Goal: Task Accomplishment & Management: Use online tool/utility

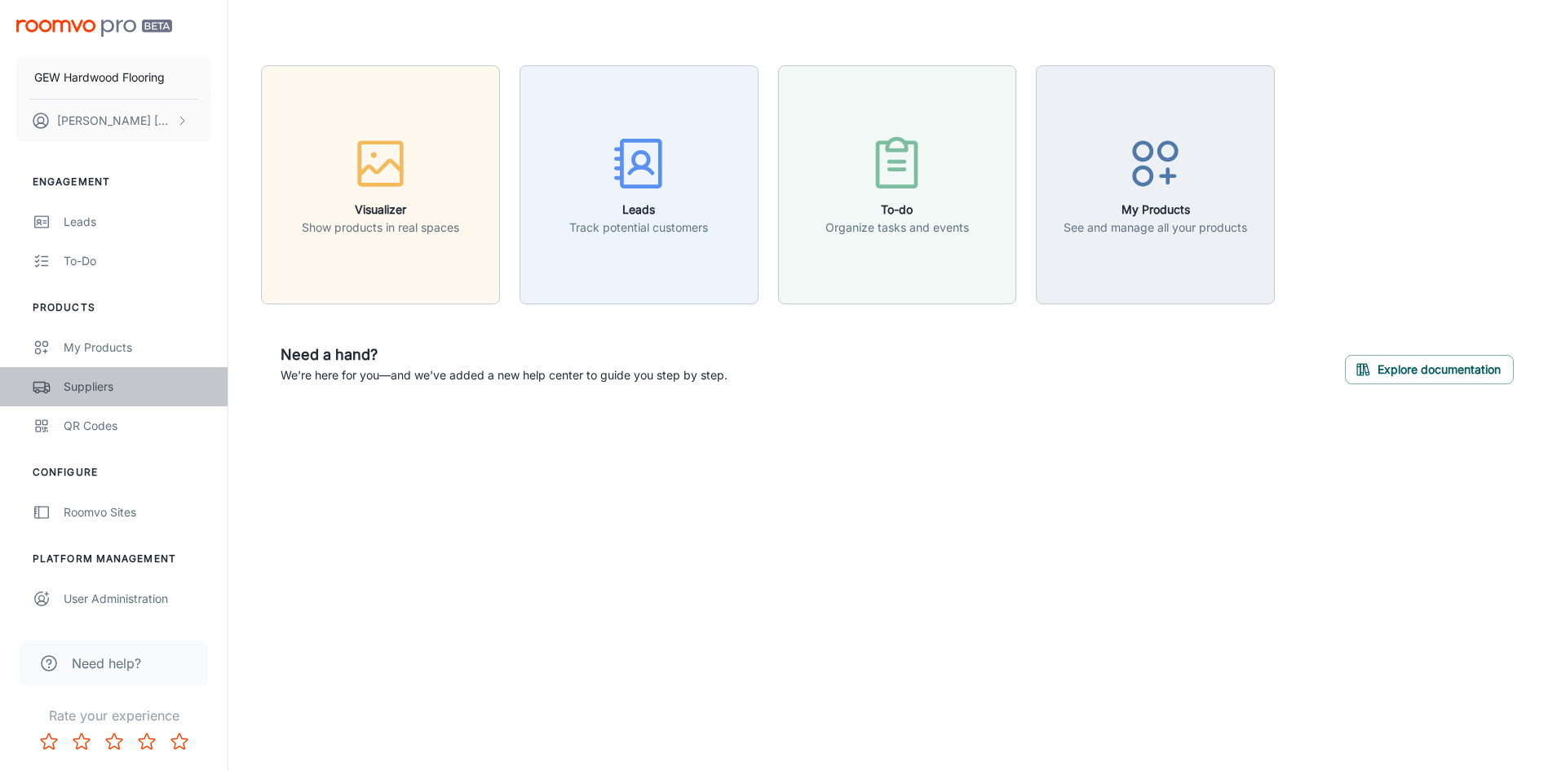
click at [92, 372] on link "Suppliers" at bounding box center [114, 386] width 228 height 39
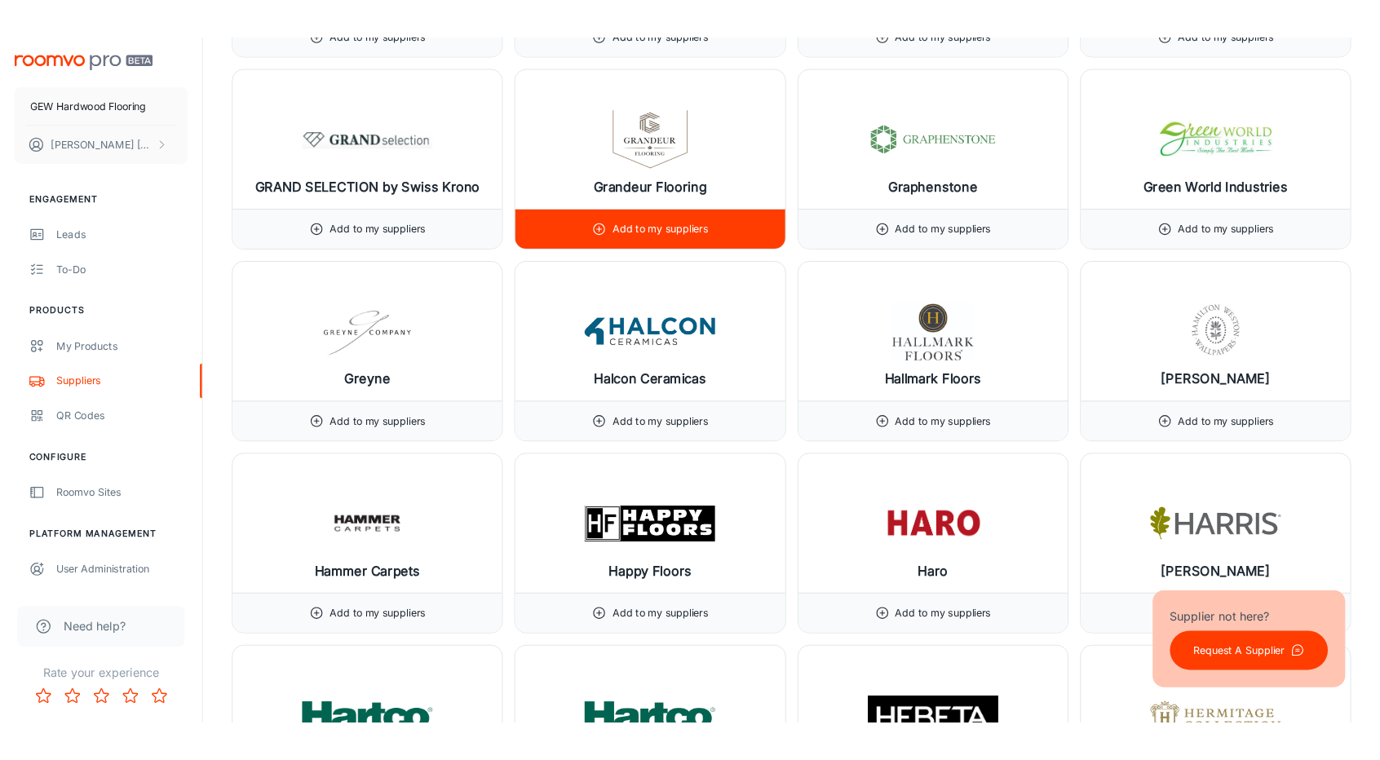
scroll to position [9301, 0]
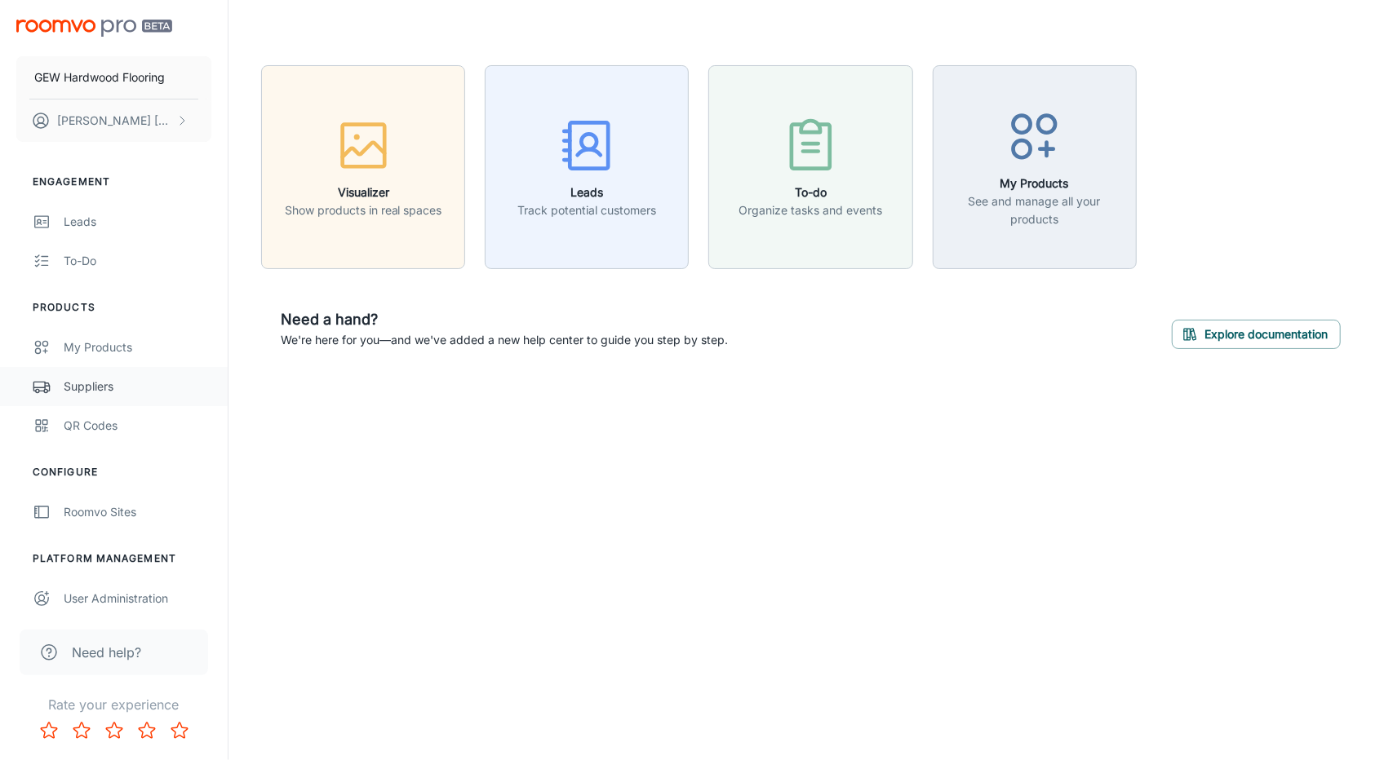
click at [93, 374] on link "Suppliers" at bounding box center [114, 386] width 228 height 39
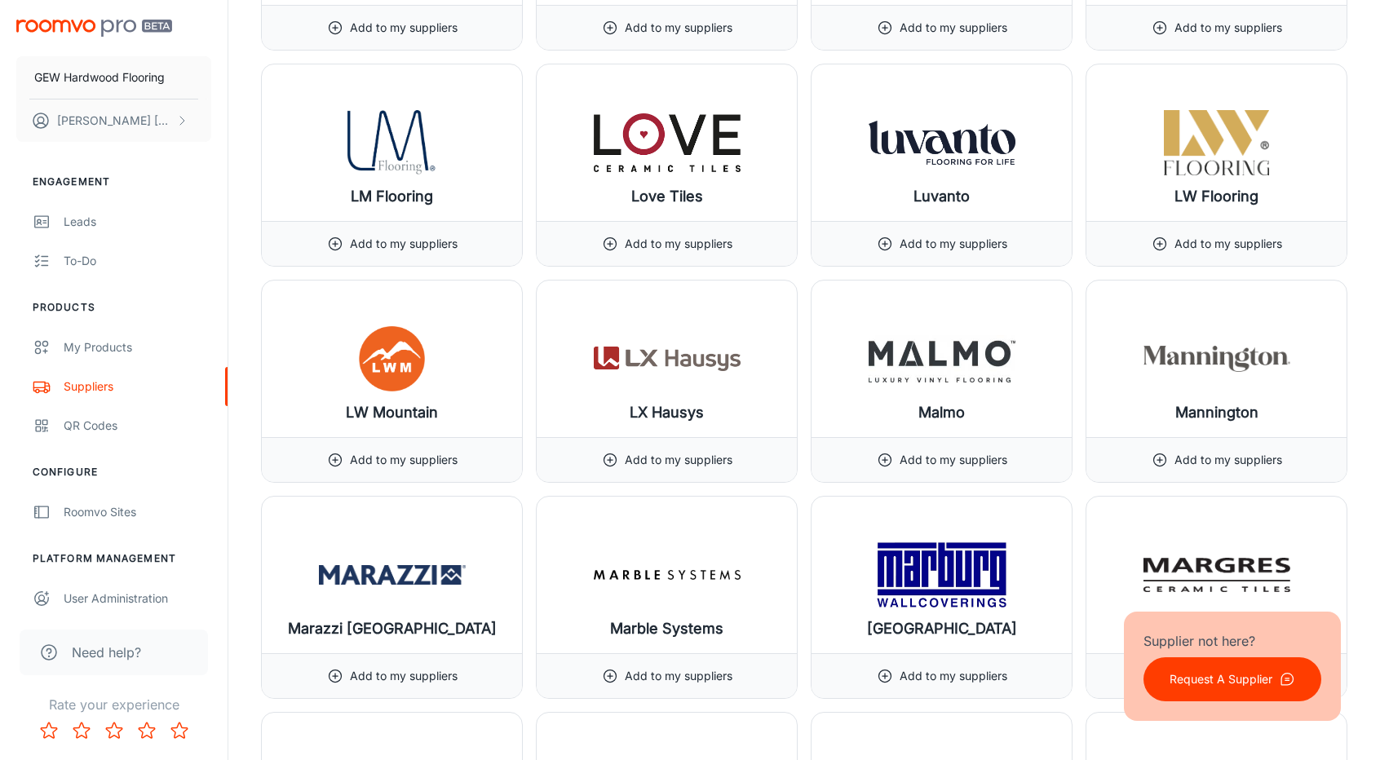
scroll to position [12515, 0]
click at [119, 343] on div "My Products" at bounding box center [138, 348] width 148 height 18
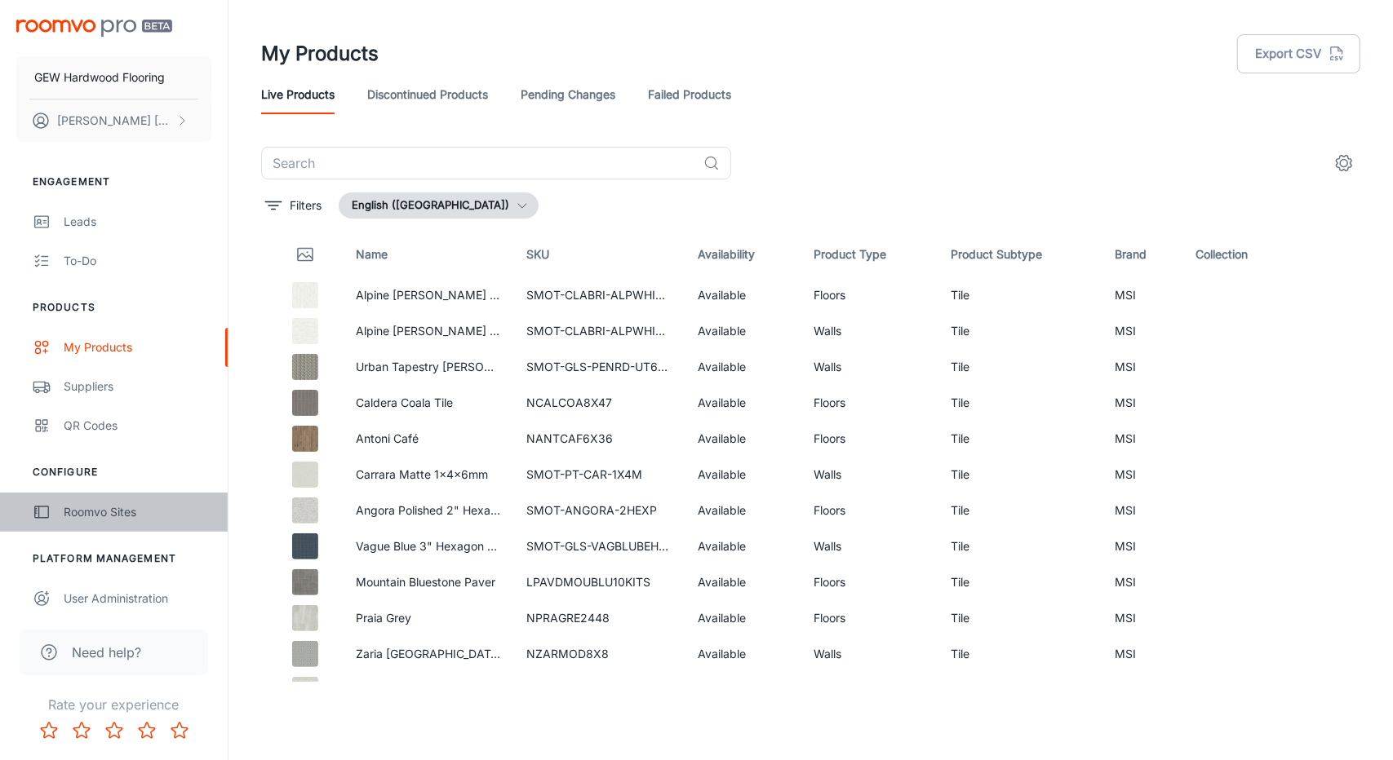
click at [117, 503] on div "Roomvo Sites" at bounding box center [138, 512] width 148 height 18
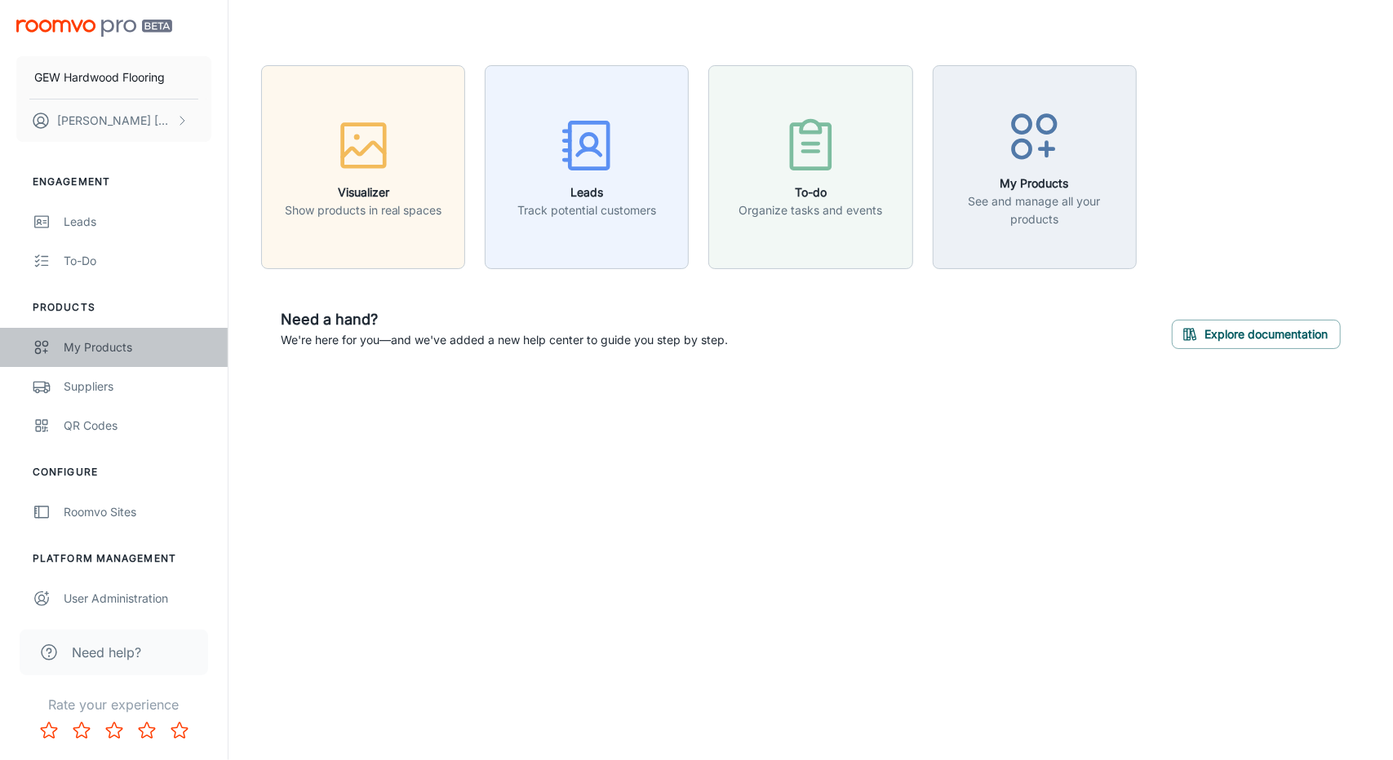
click at [121, 339] on div "My Products" at bounding box center [138, 348] width 148 height 18
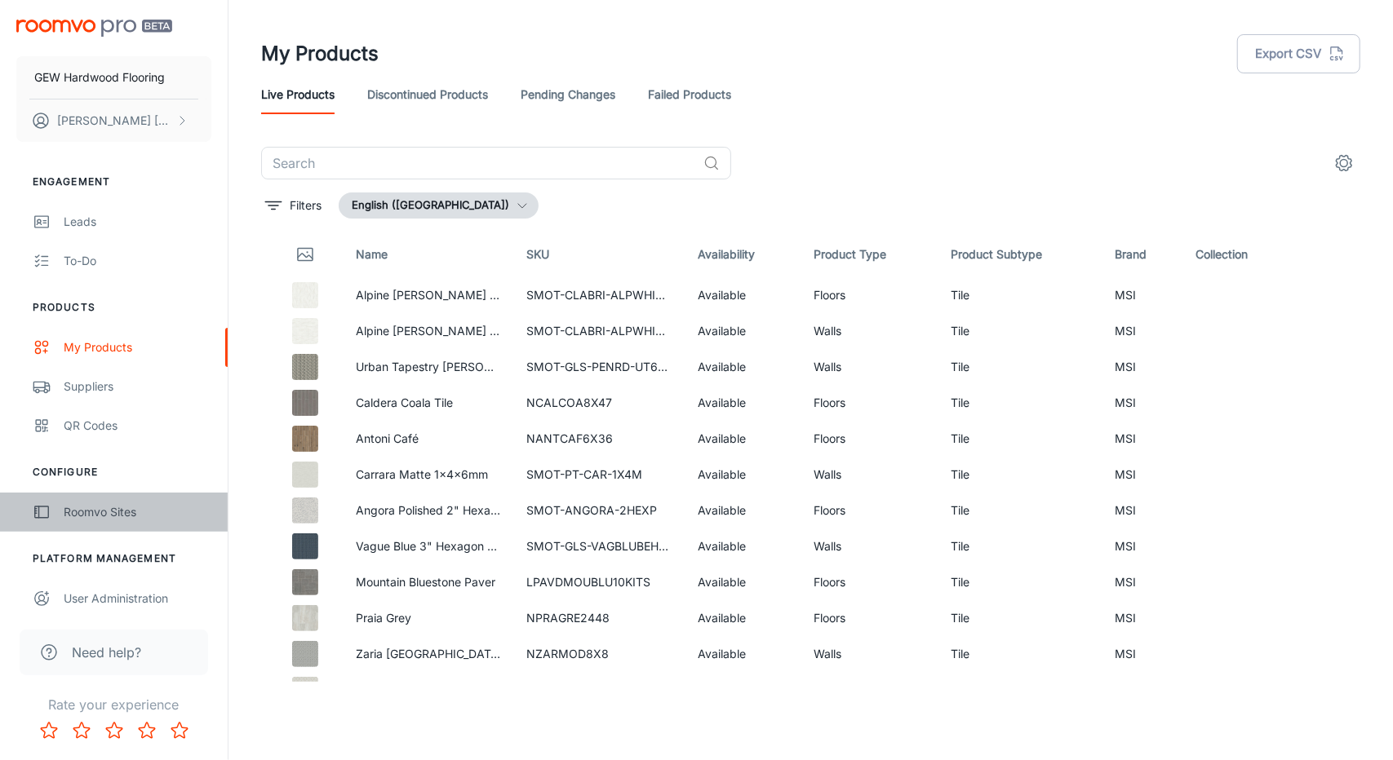
click at [123, 507] on div "Roomvo Sites" at bounding box center [138, 512] width 148 height 18
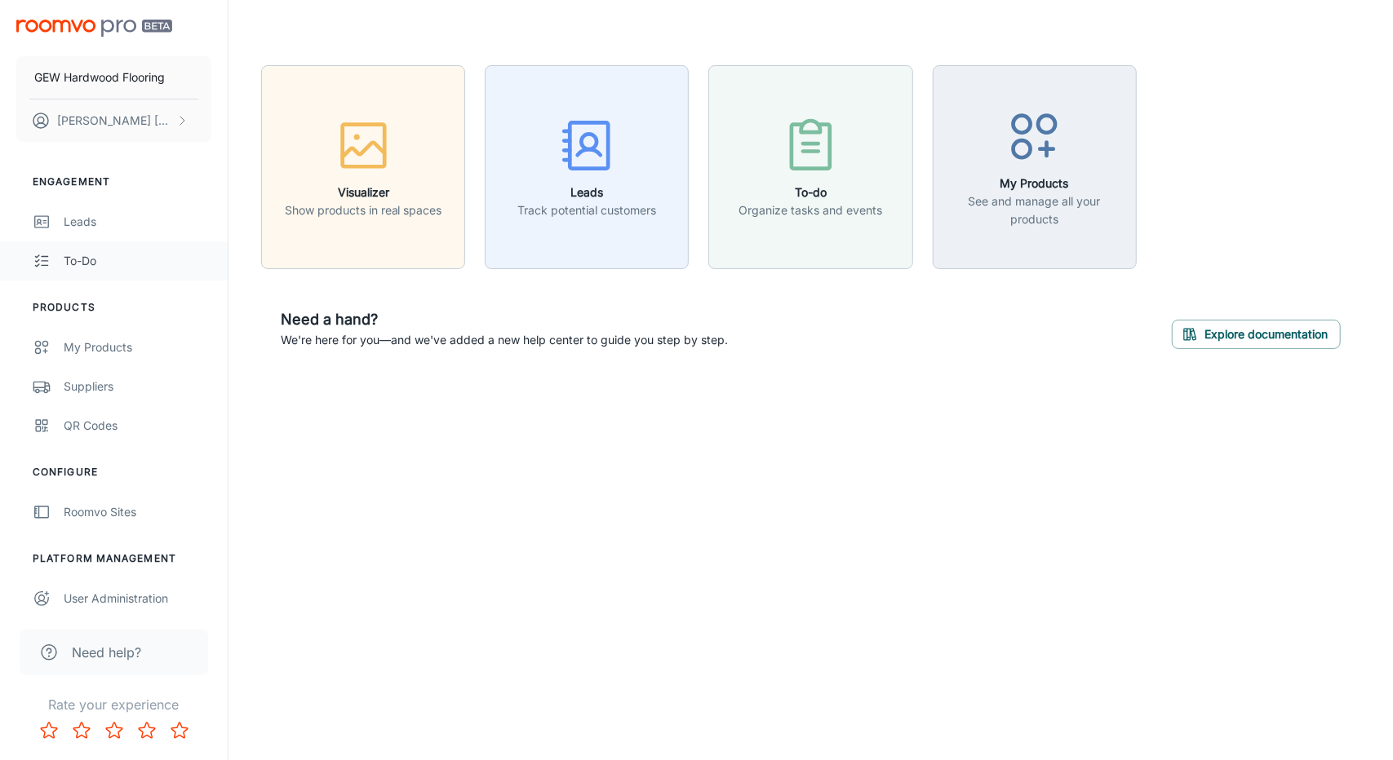
click at [93, 260] on div "To-do" at bounding box center [138, 261] width 148 height 18
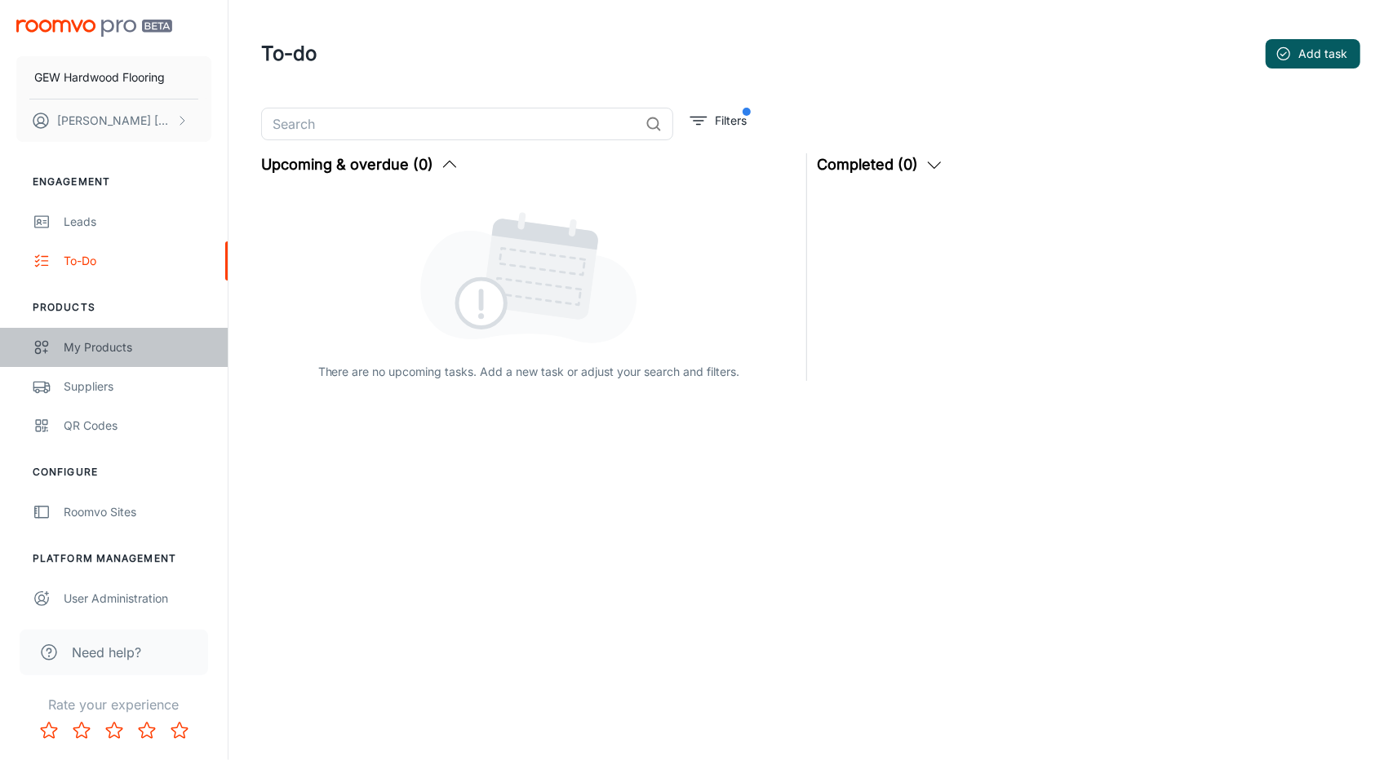
click at [95, 360] on link "My Products" at bounding box center [114, 347] width 228 height 39
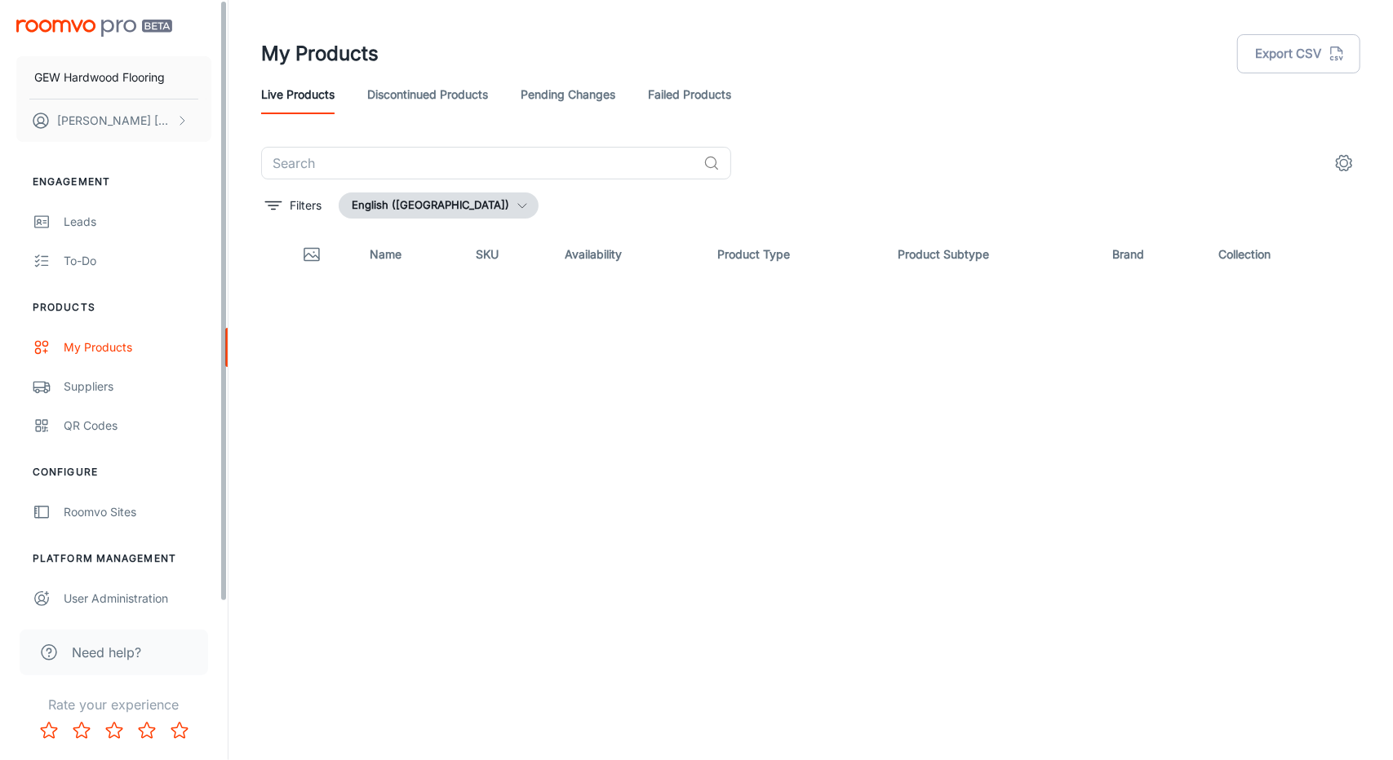
click at [101, 388] on div "Suppliers" at bounding box center [138, 387] width 148 height 18
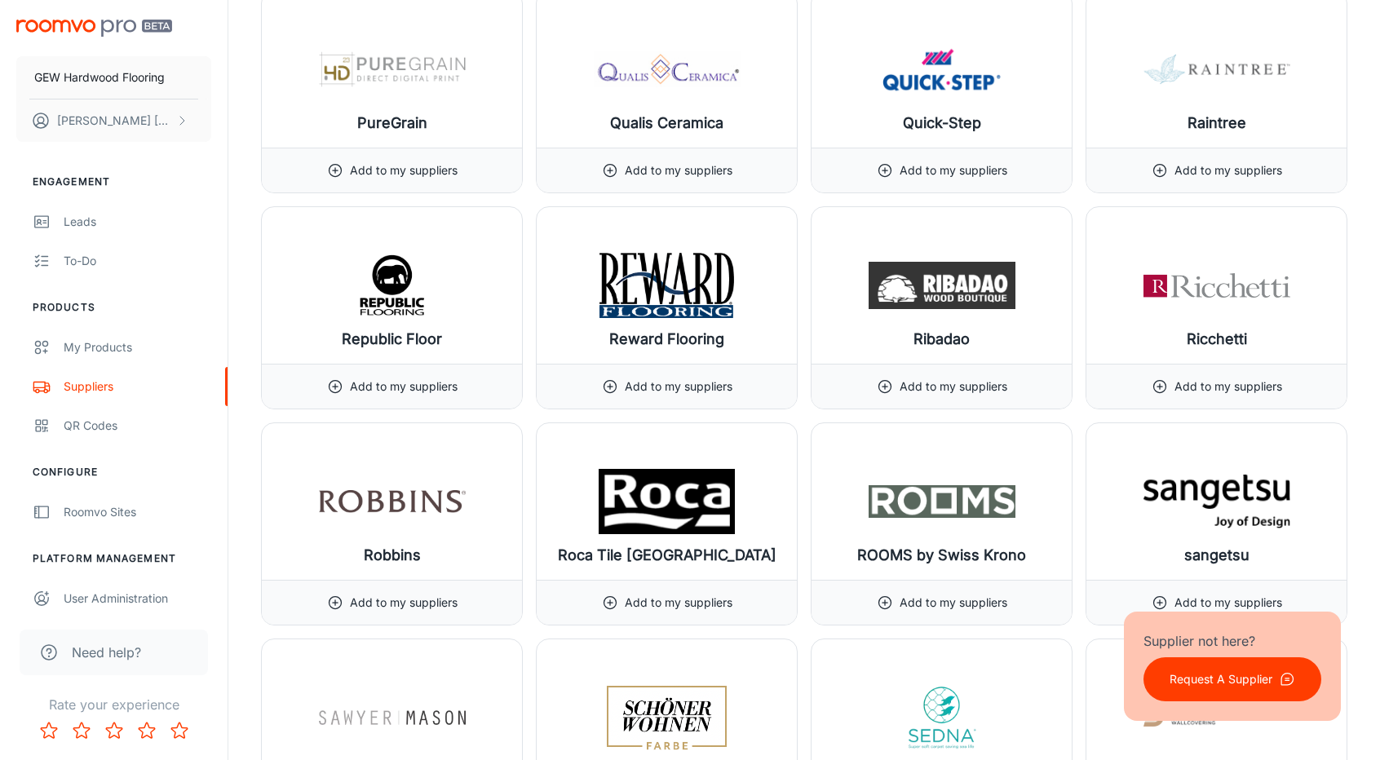
scroll to position [16226, 0]
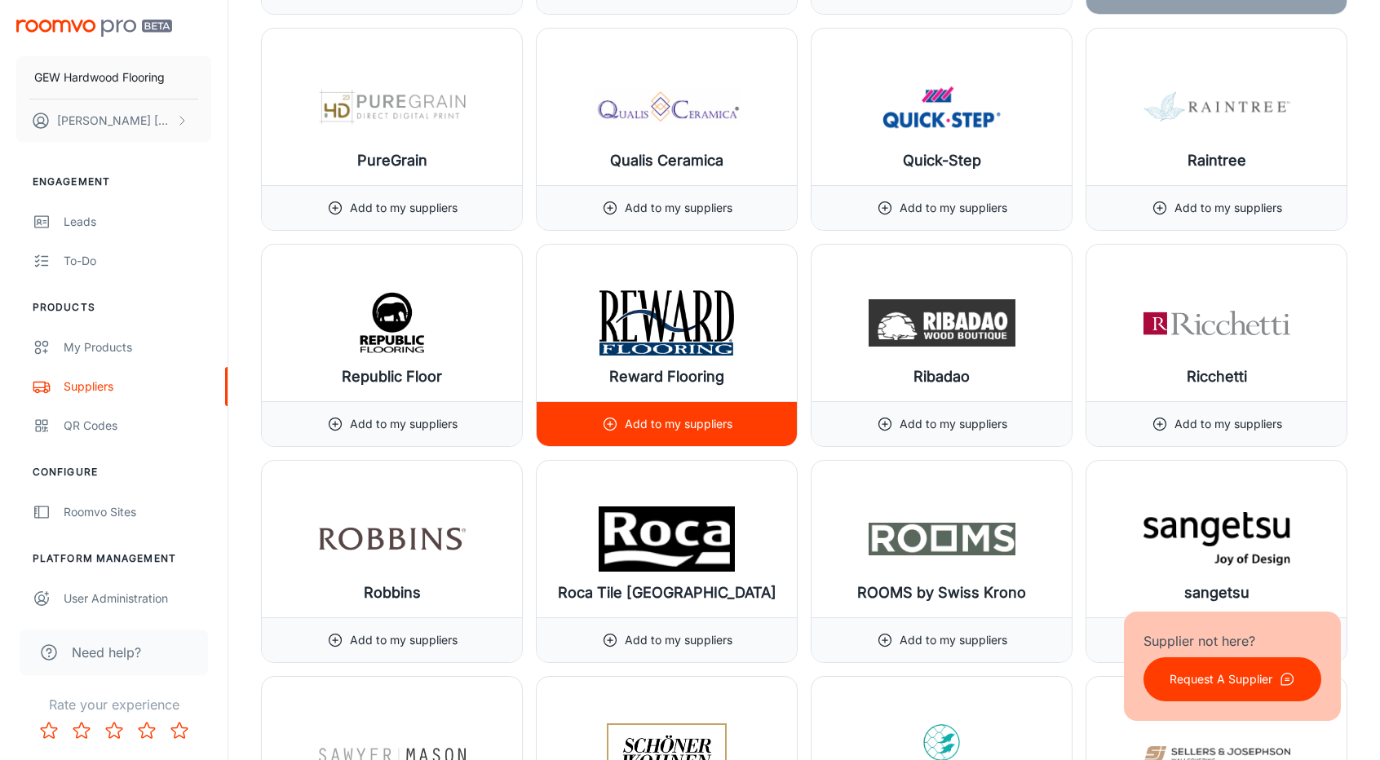
click at [723, 366] on h6 "Reward Flooring" at bounding box center [666, 377] width 115 height 23
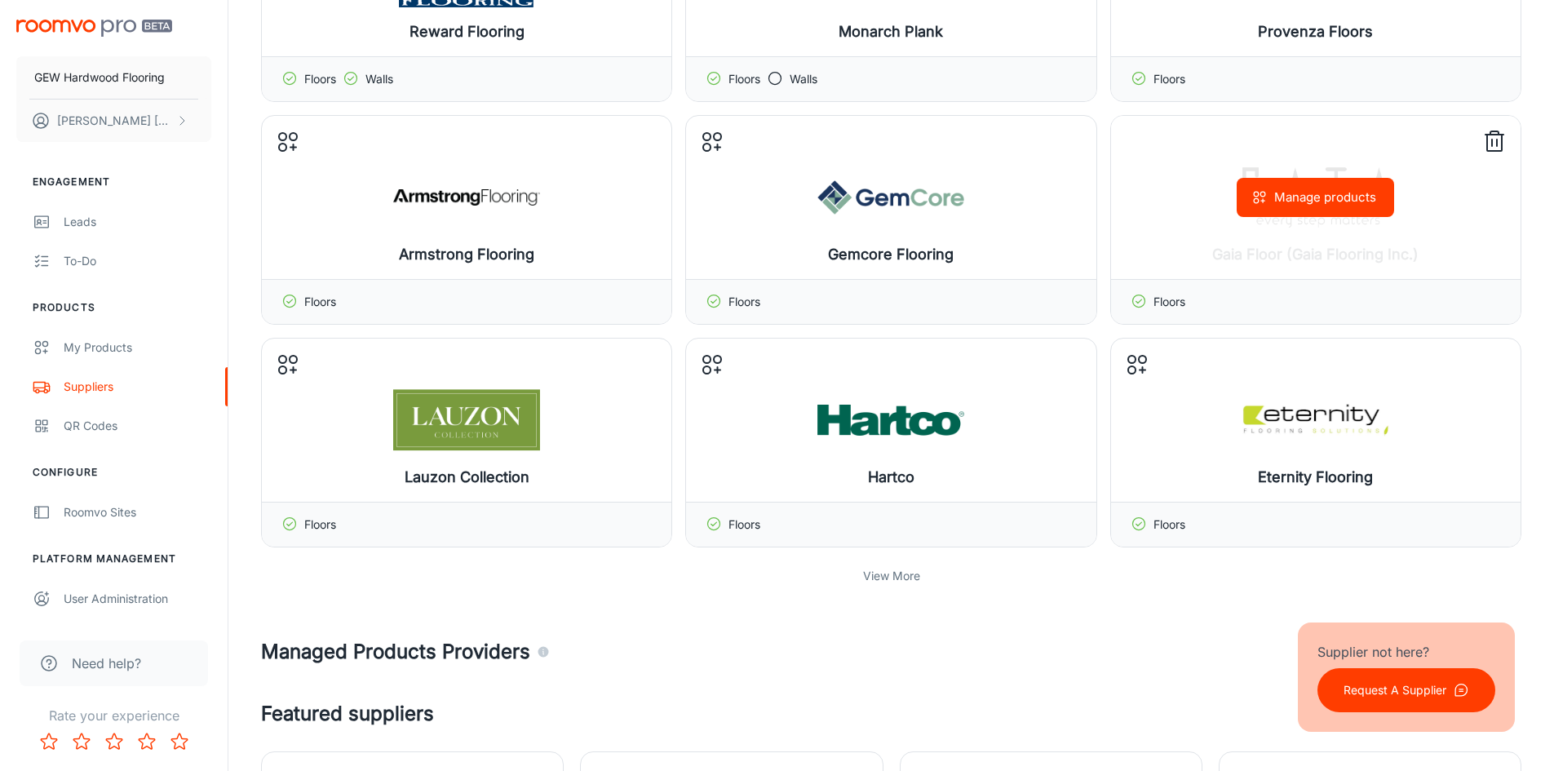
scroll to position [0, 0]
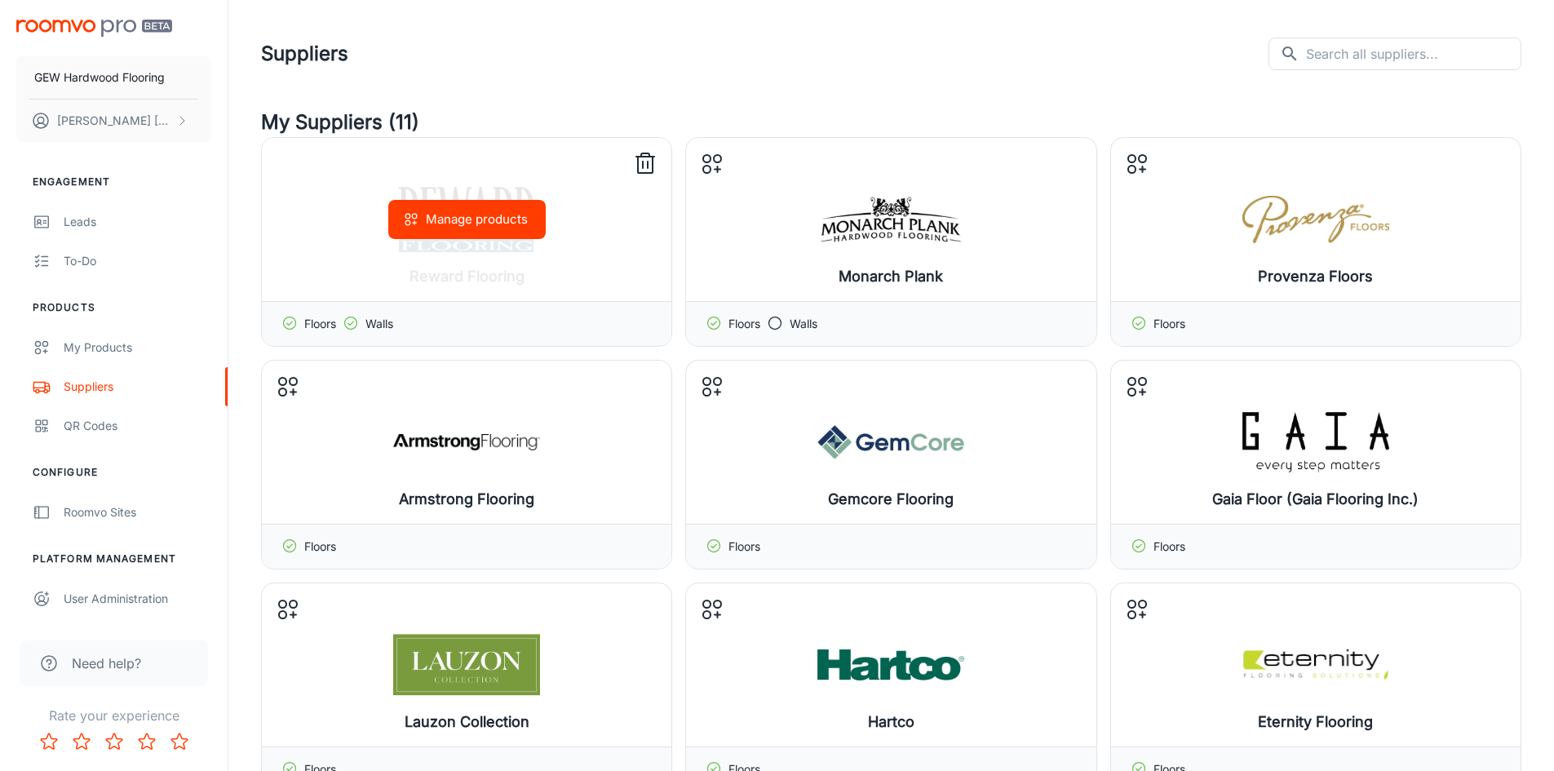
click at [451, 224] on button "Manage products" at bounding box center [466, 219] width 157 height 39
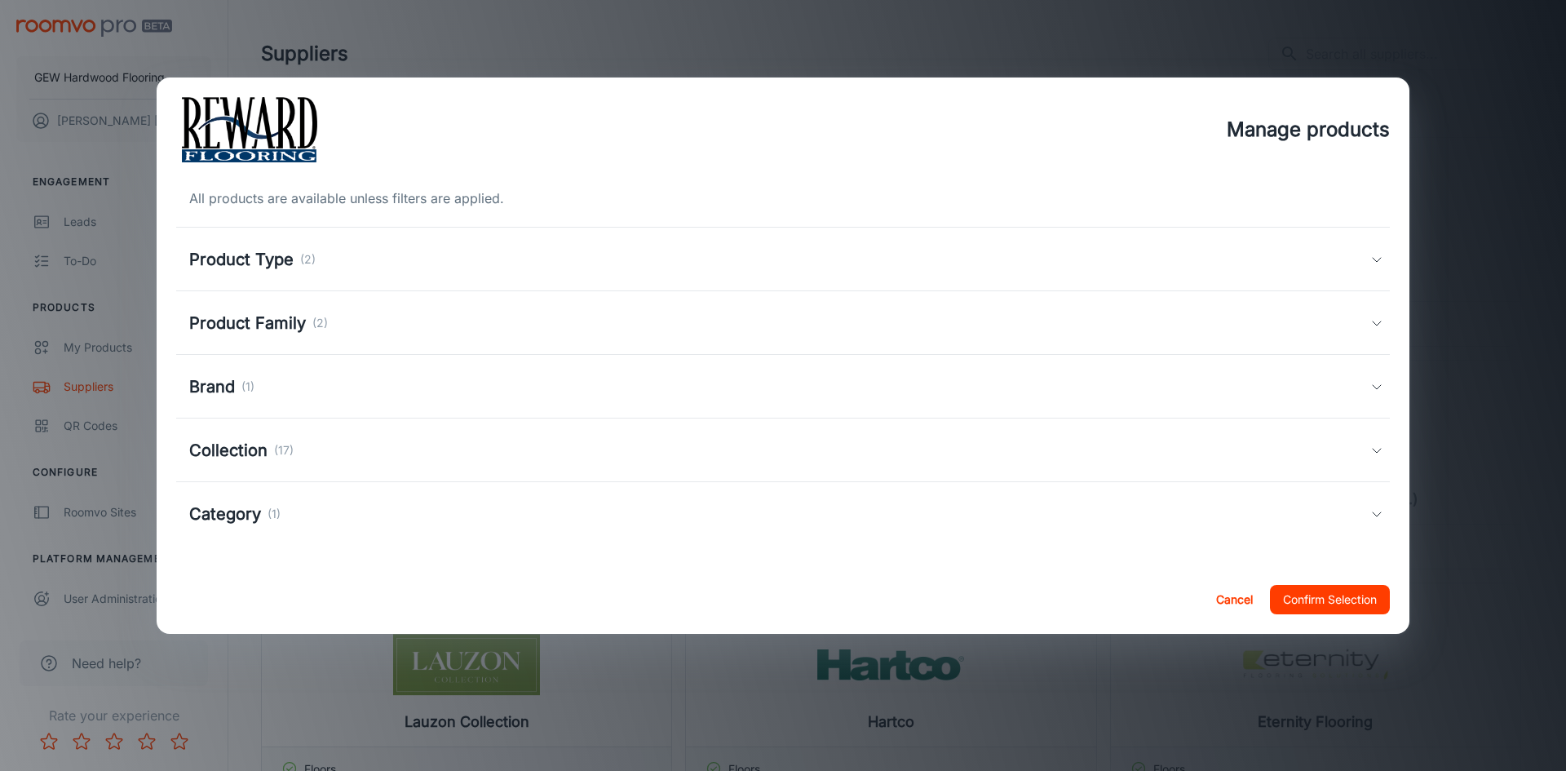
click at [355, 272] on div "Product Type (2)" at bounding box center [783, 260] width 1214 height 64
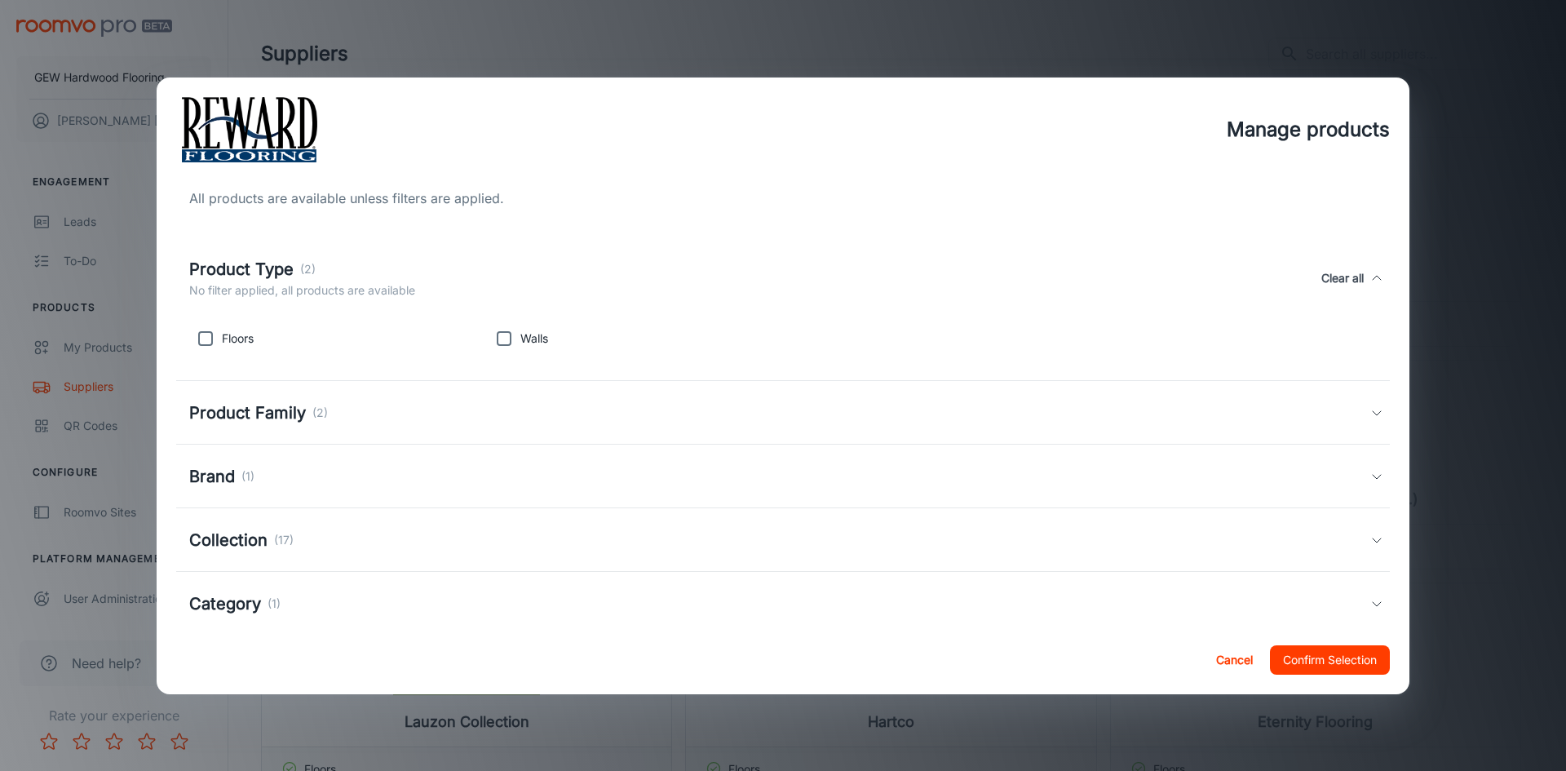
click at [236, 343] on p "Floors" at bounding box center [238, 339] width 32 height 18
click at [211, 335] on input "checkbox" at bounding box center [205, 338] width 33 height 33
checkbox input "true"
click at [1329, 657] on button "Confirm Selection" at bounding box center [1330, 659] width 120 height 29
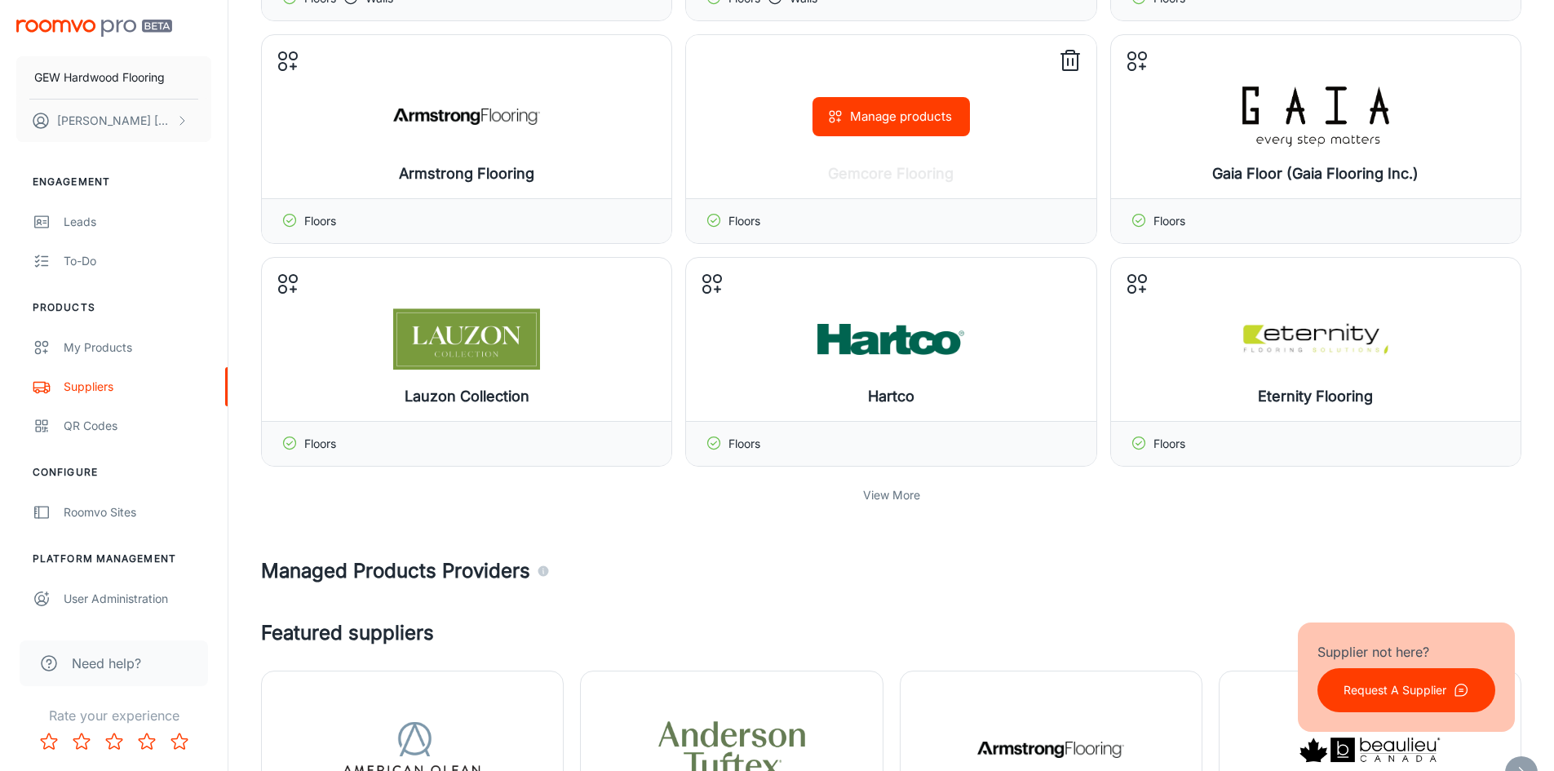
scroll to position [326, 0]
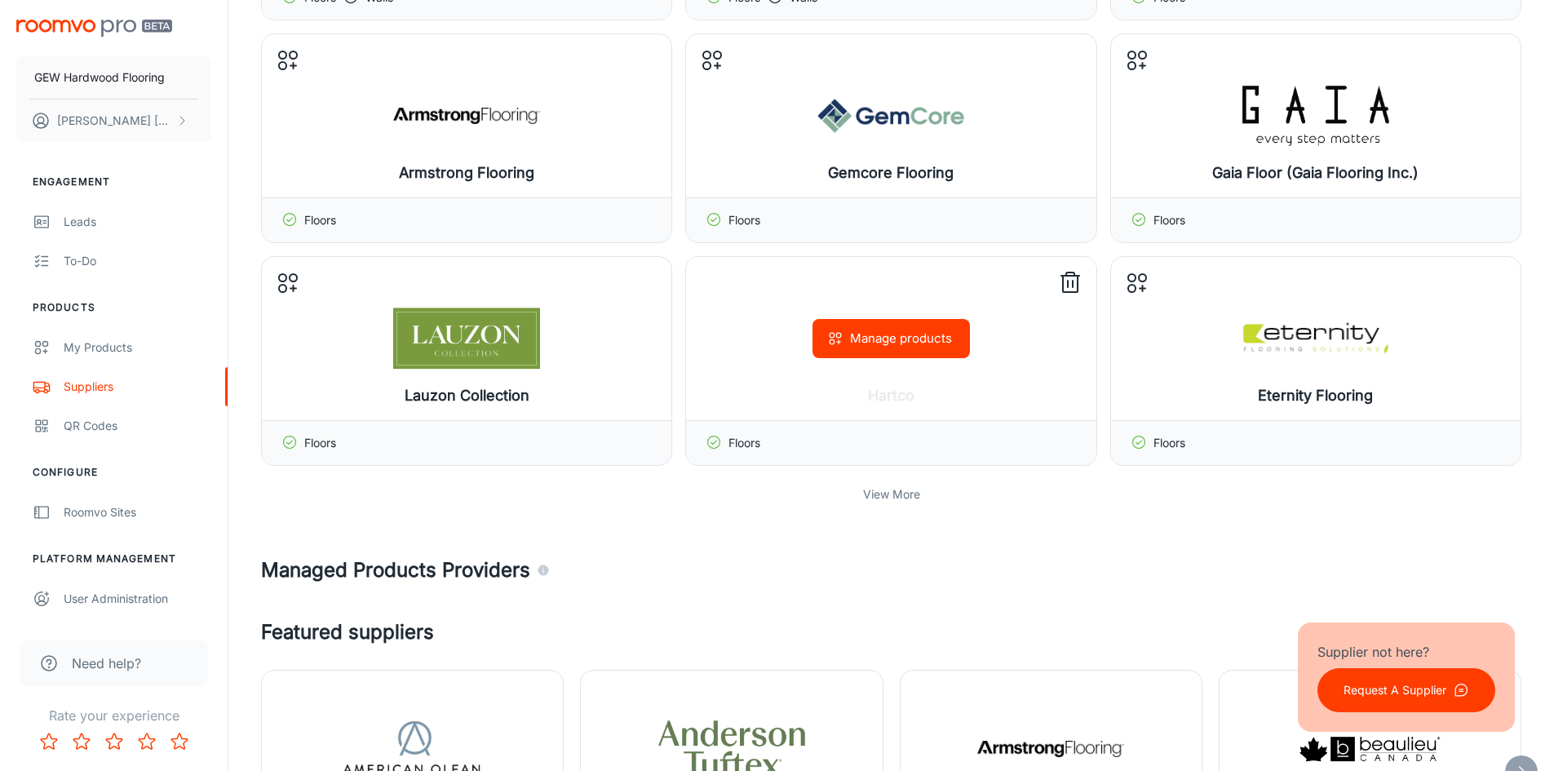
click at [884, 483] on div "View More" at bounding box center [891, 494] width 1261 height 31
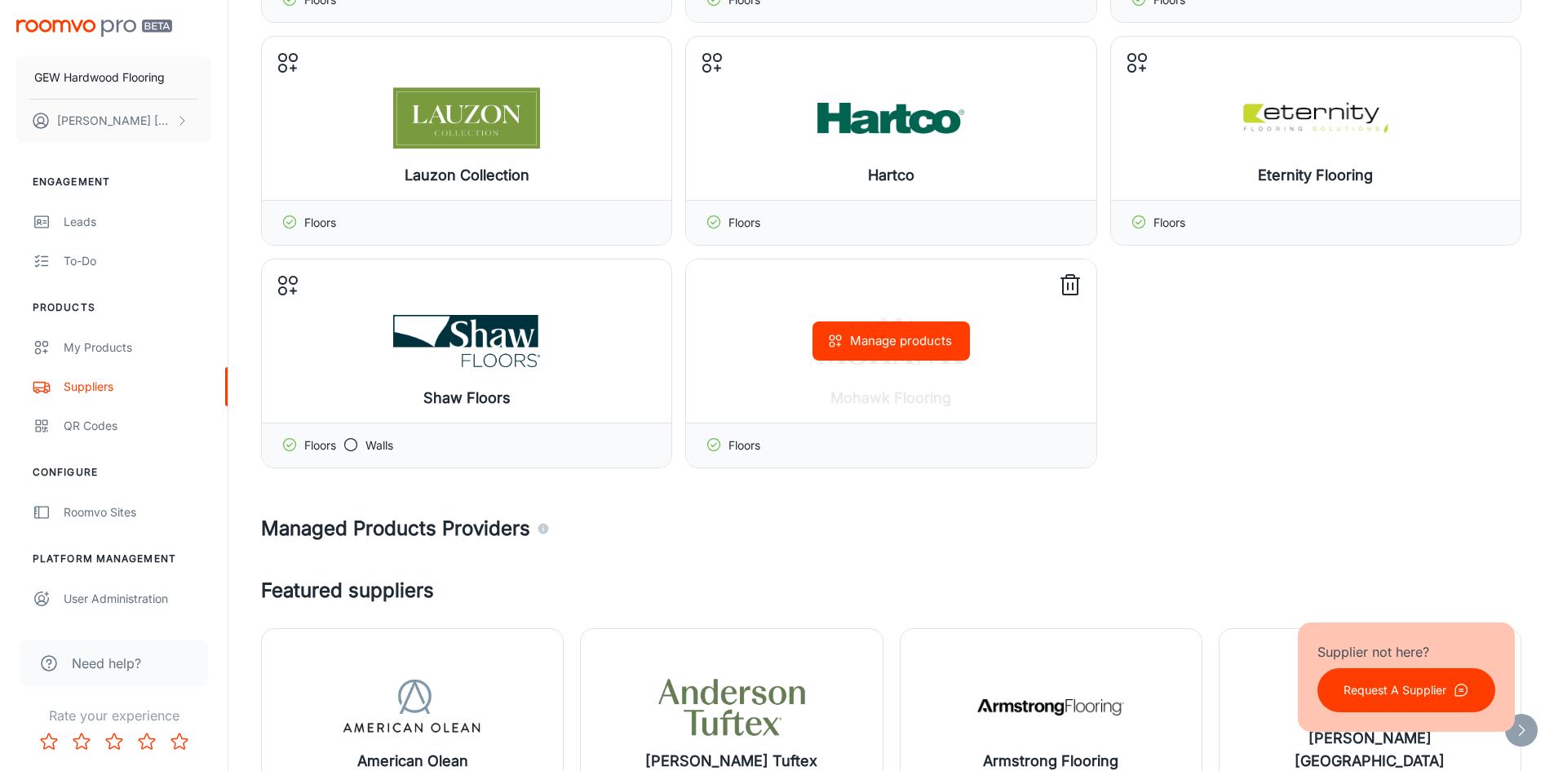
scroll to position [571, 0]
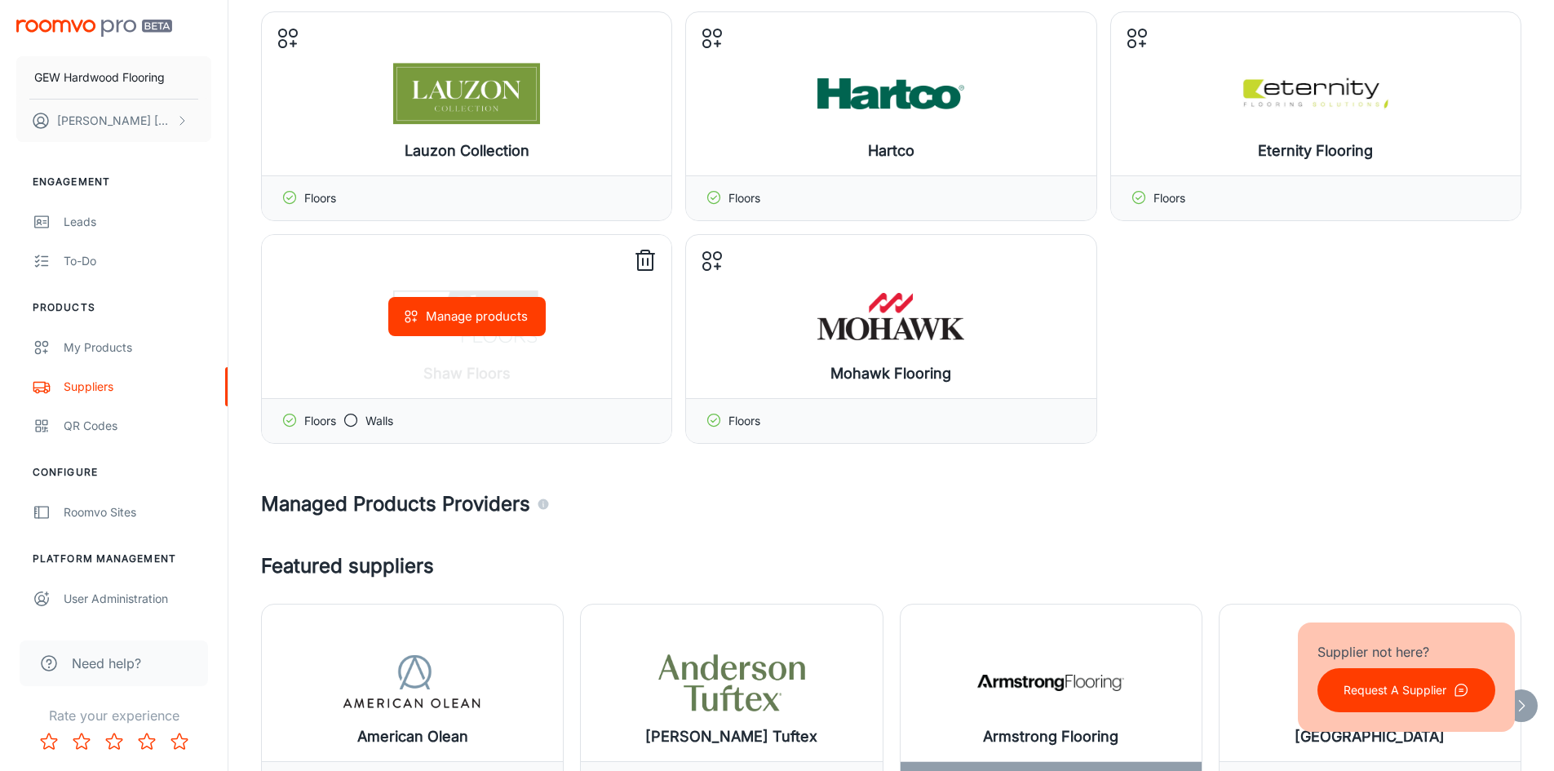
click at [656, 264] on icon at bounding box center [645, 261] width 26 height 26
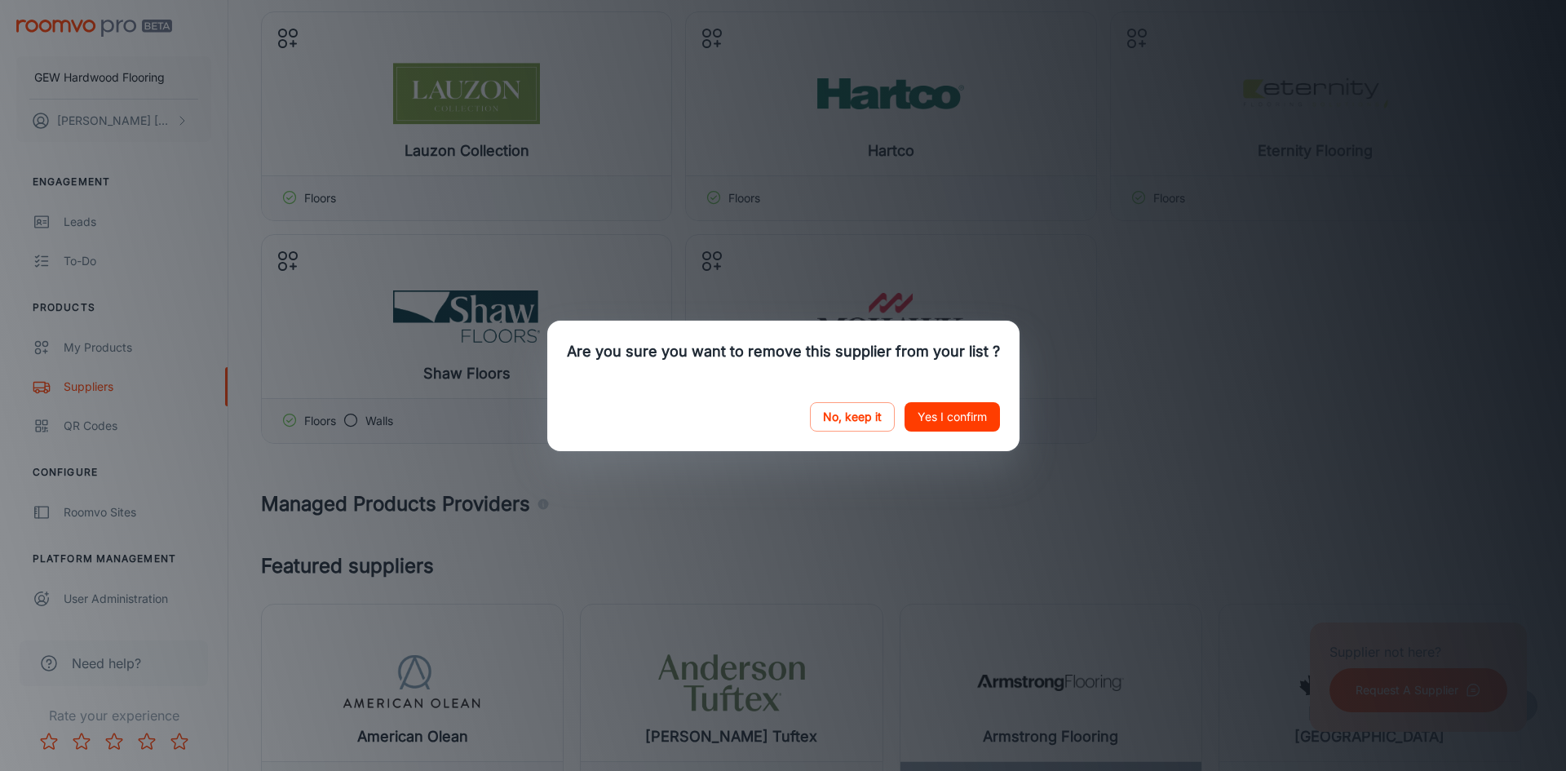
click at [950, 414] on button "Yes I confirm" at bounding box center [952, 416] width 95 height 29
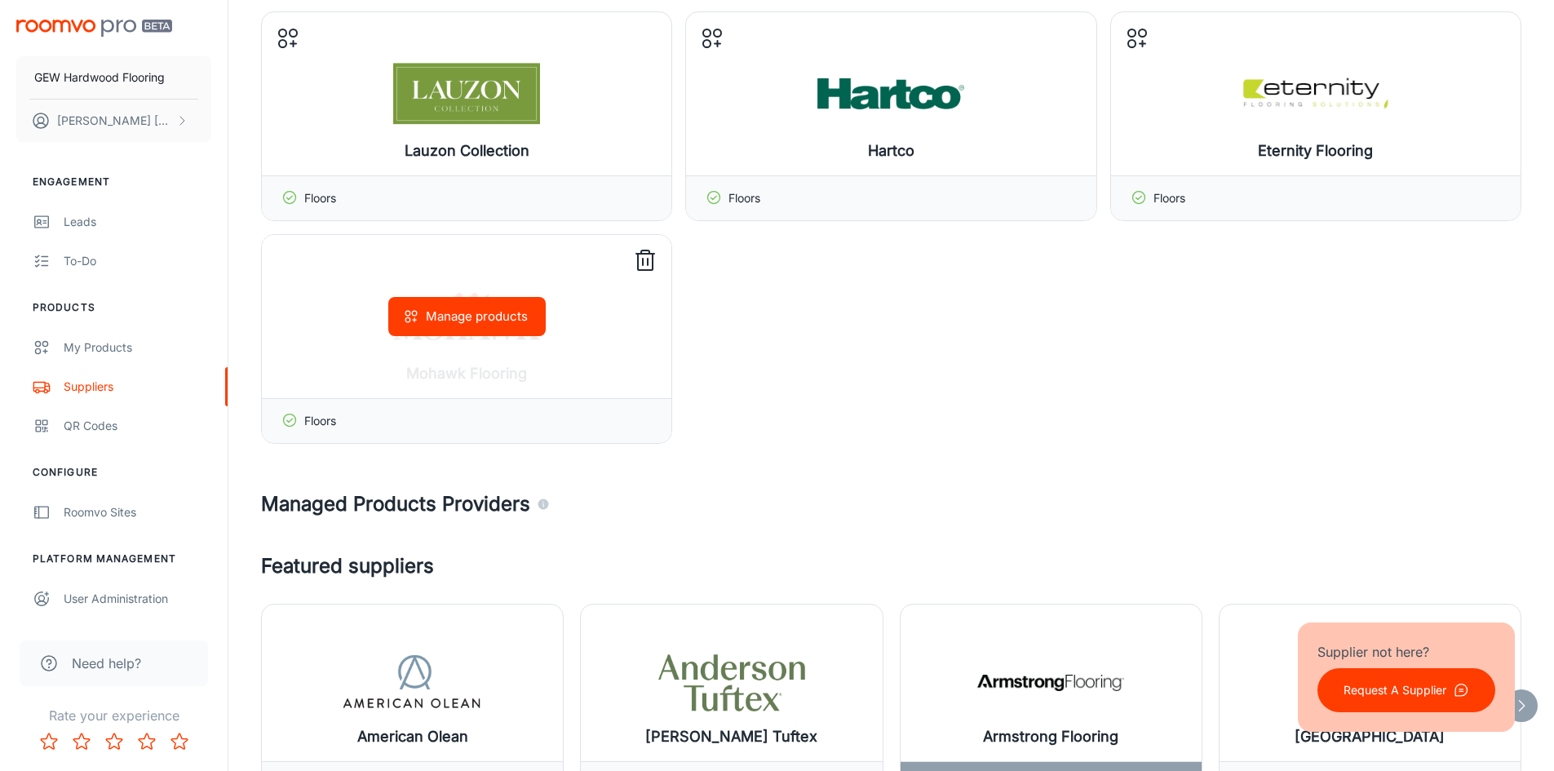
click at [649, 254] on icon at bounding box center [645, 251] width 8 height 3
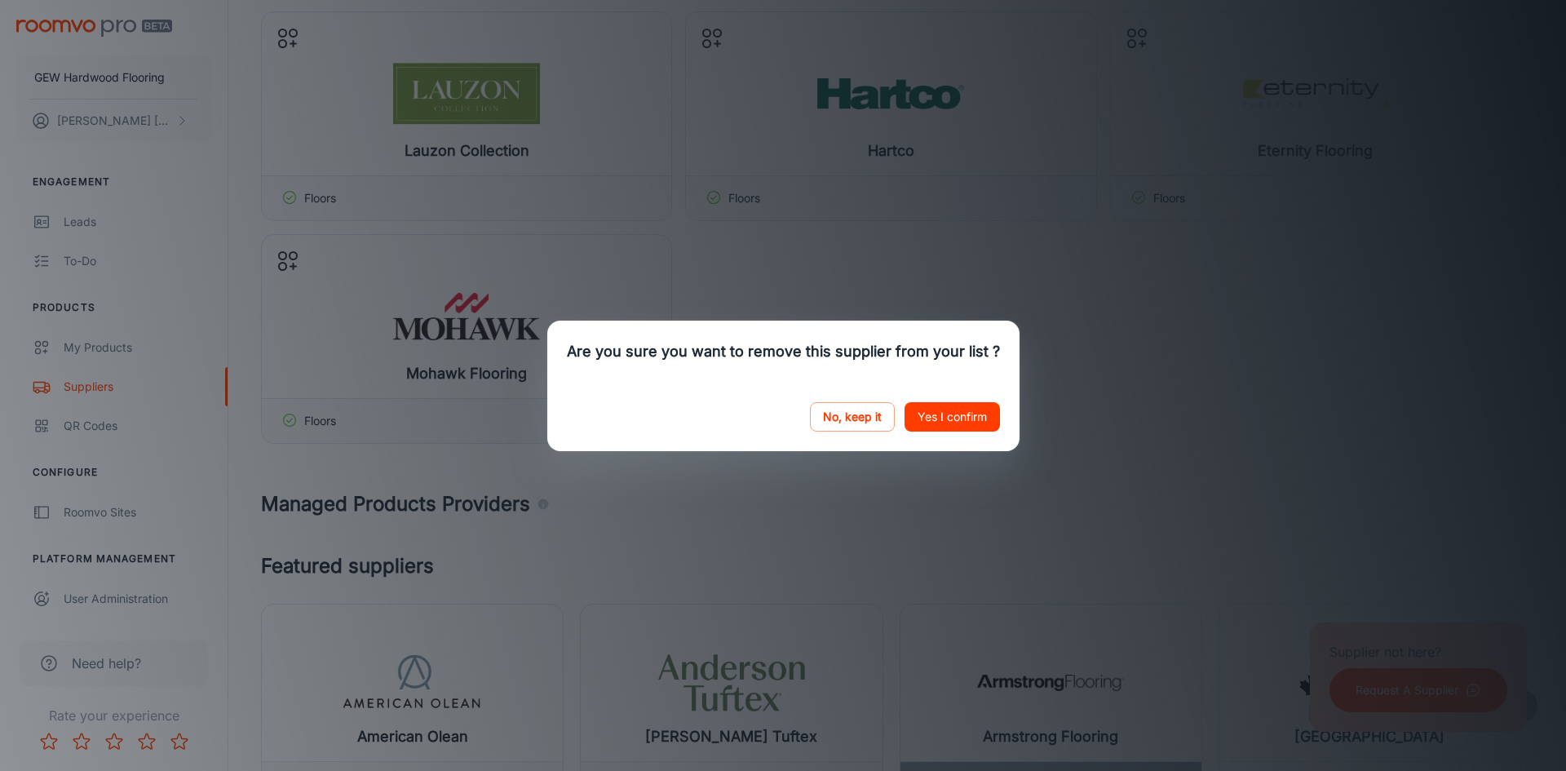
click at [952, 415] on button "Yes I confirm" at bounding box center [952, 416] width 95 height 29
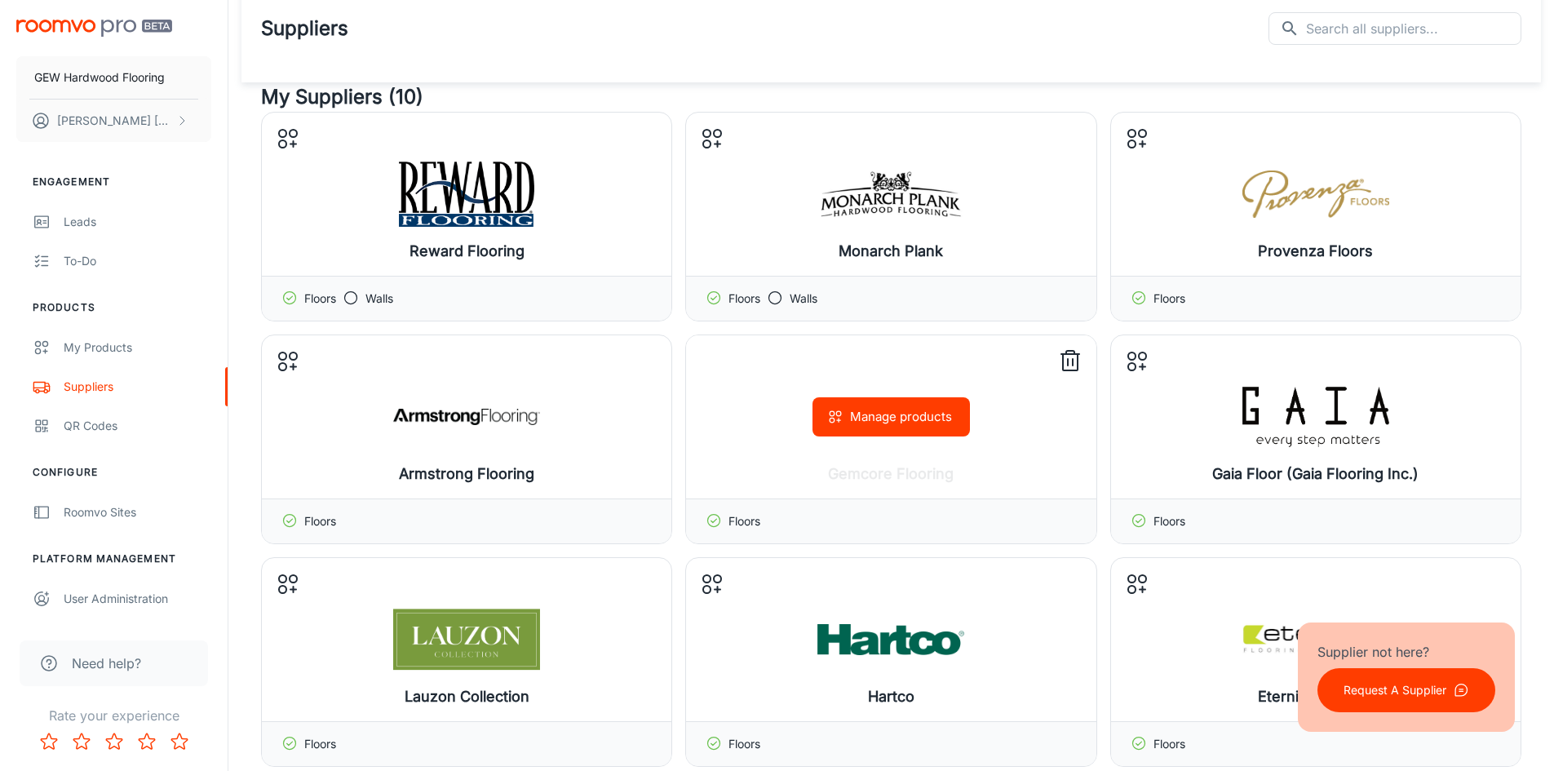
scroll to position [0, 0]
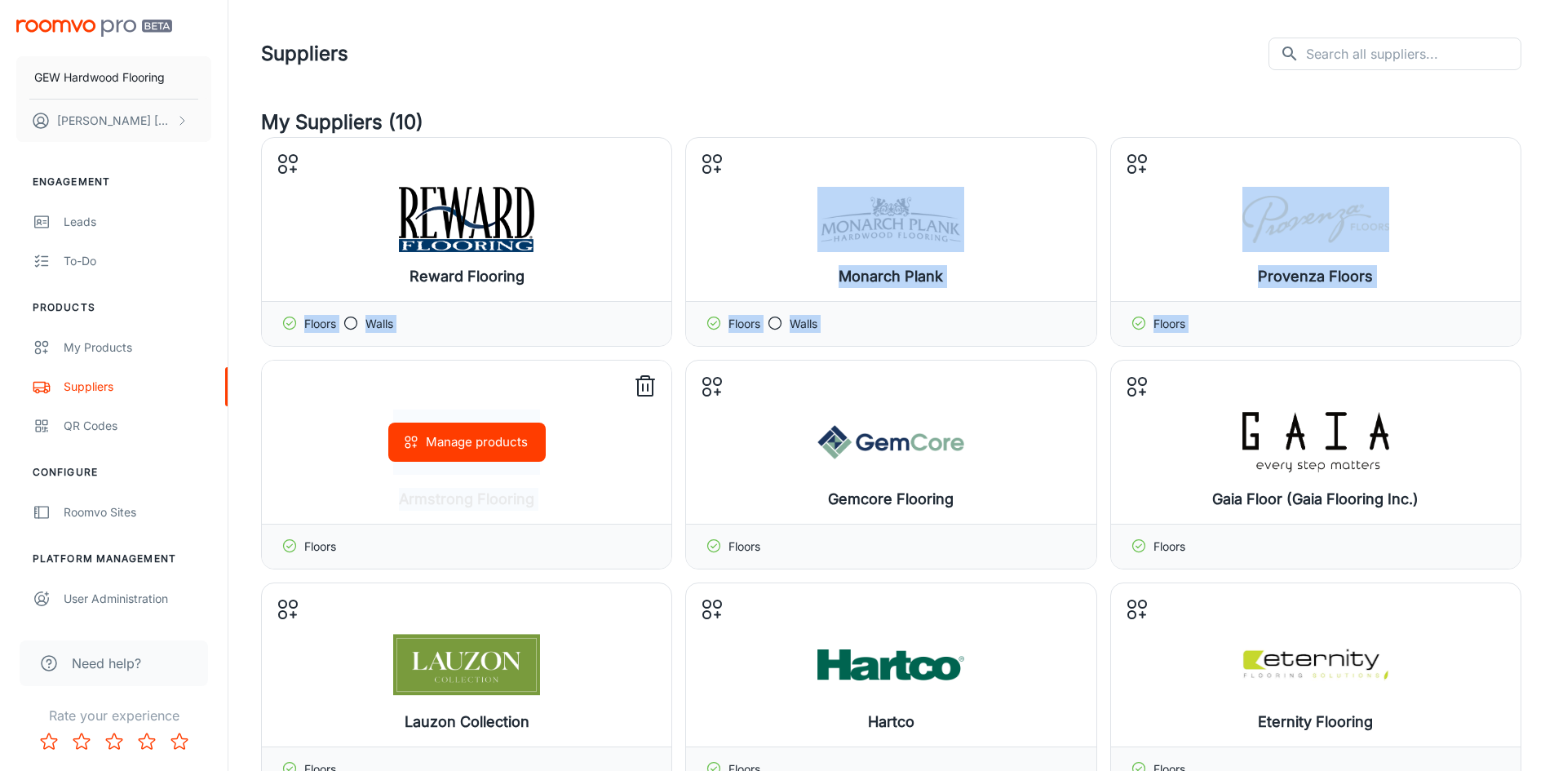
drag, startPoint x: 577, startPoint y: 223, endPoint x: 668, endPoint y: 389, distance: 189.9
click at [668, 389] on div "Reward Flooring Manage products Floors Walls Monarch Plank Manage products Floo…" at bounding box center [891, 576] width 1261 height 878
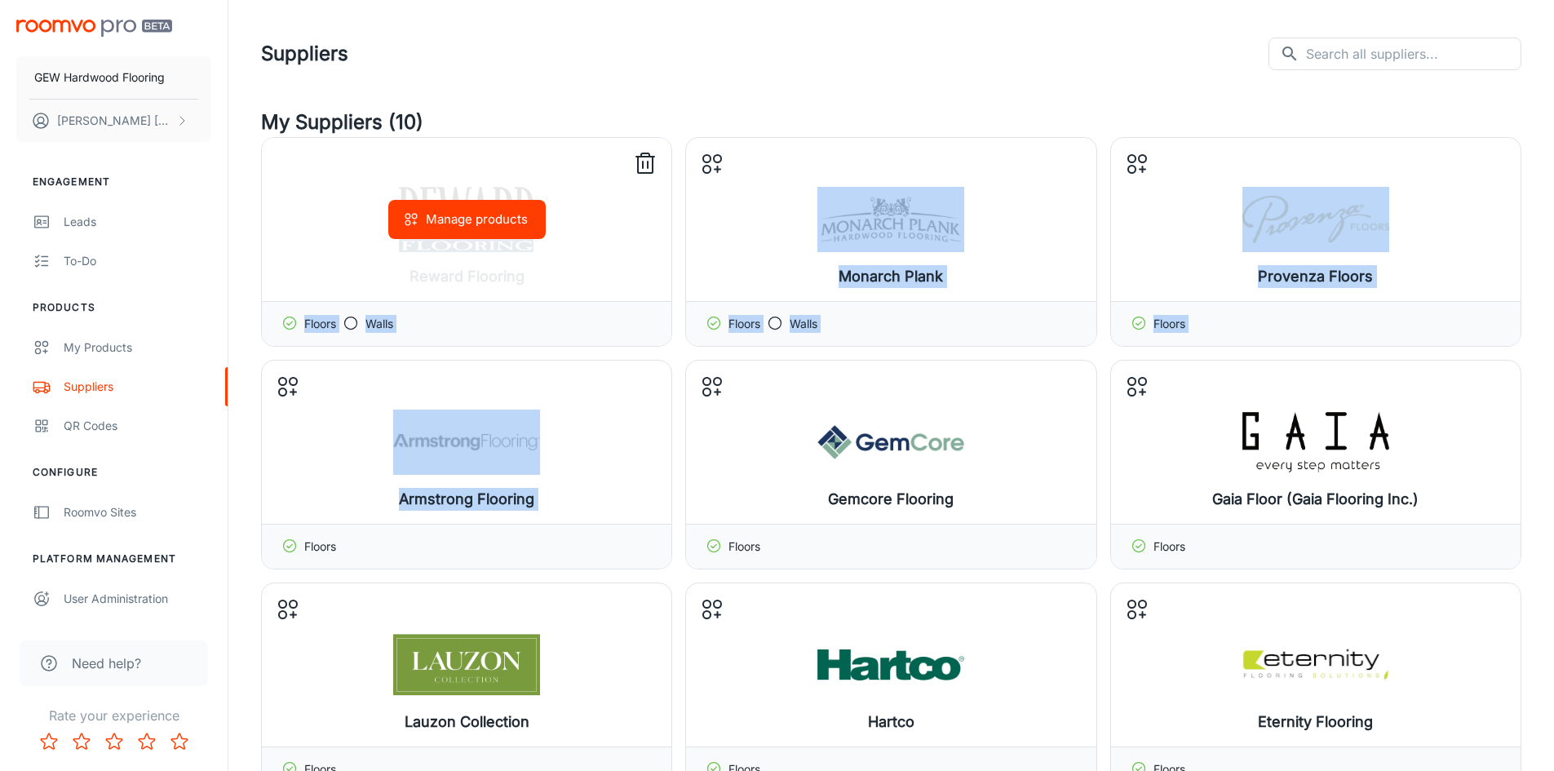
click at [406, 210] on button "Manage products" at bounding box center [466, 219] width 157 height 39
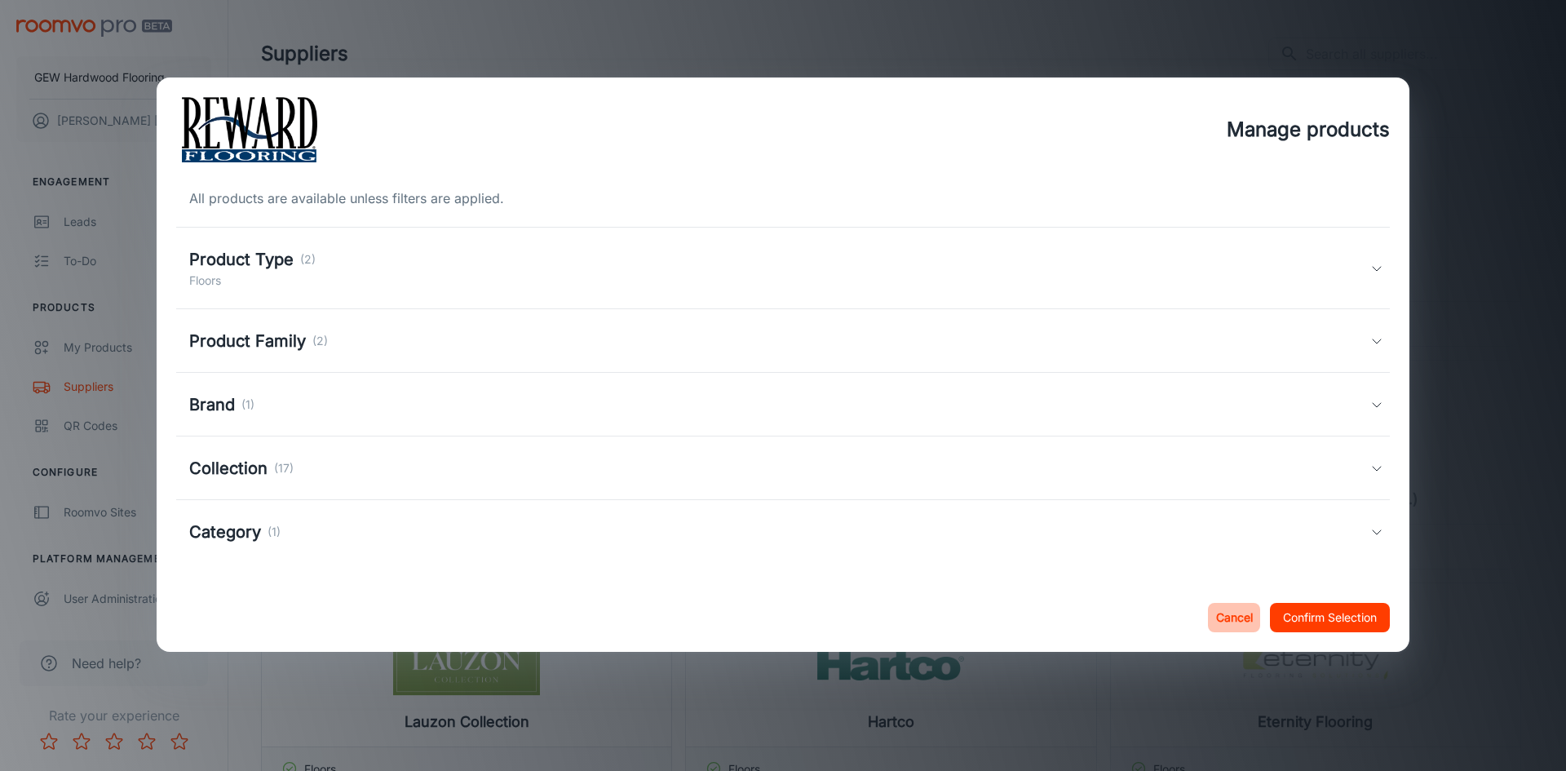
click at [1227, 625] on button "Cancel" at bounding box center [1234, 617] width 52 height 29
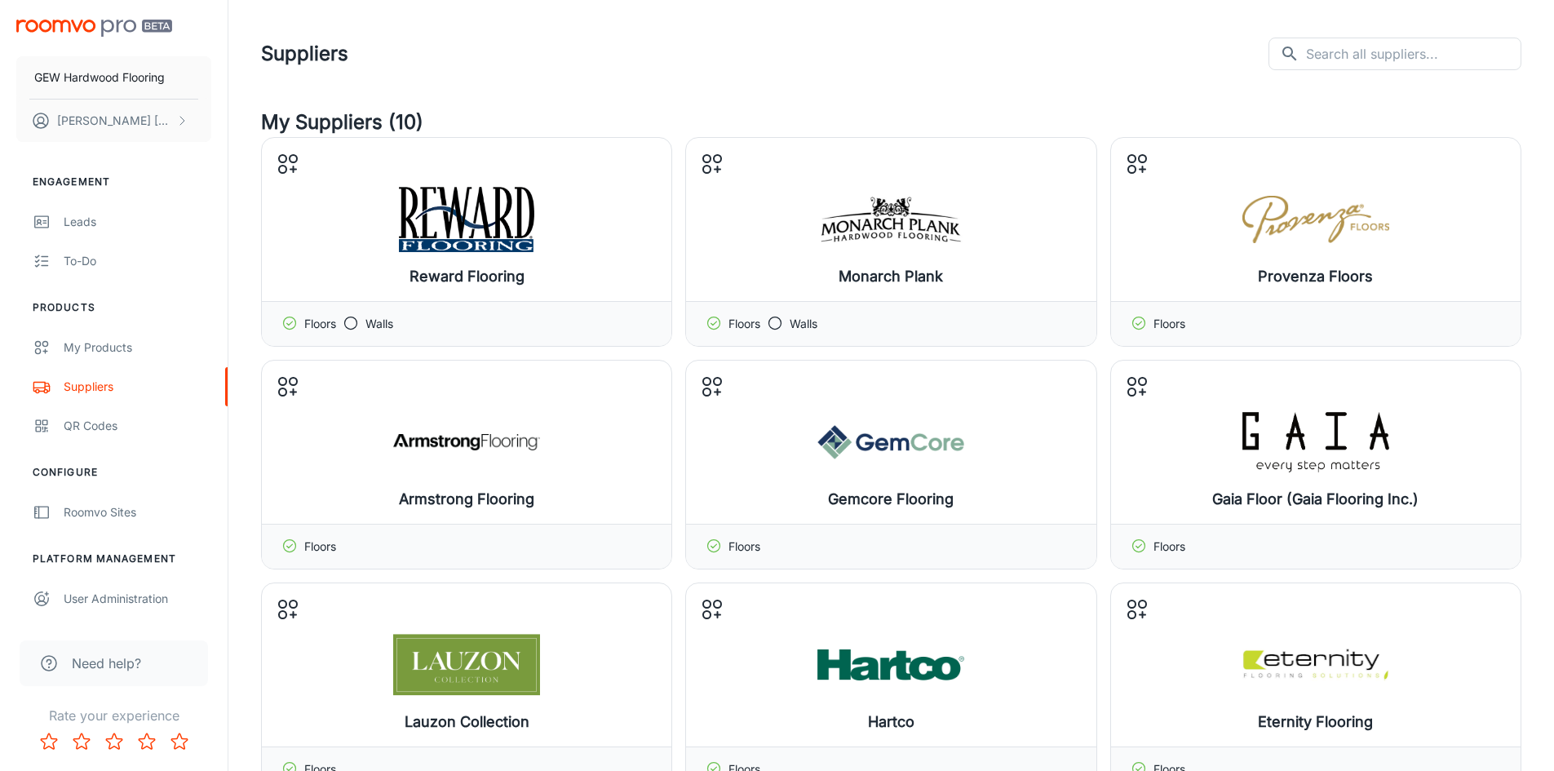
click at [782, 84] on header "Suppliers ​ ​" at bounding box center [891, 54] width 1300 height 108
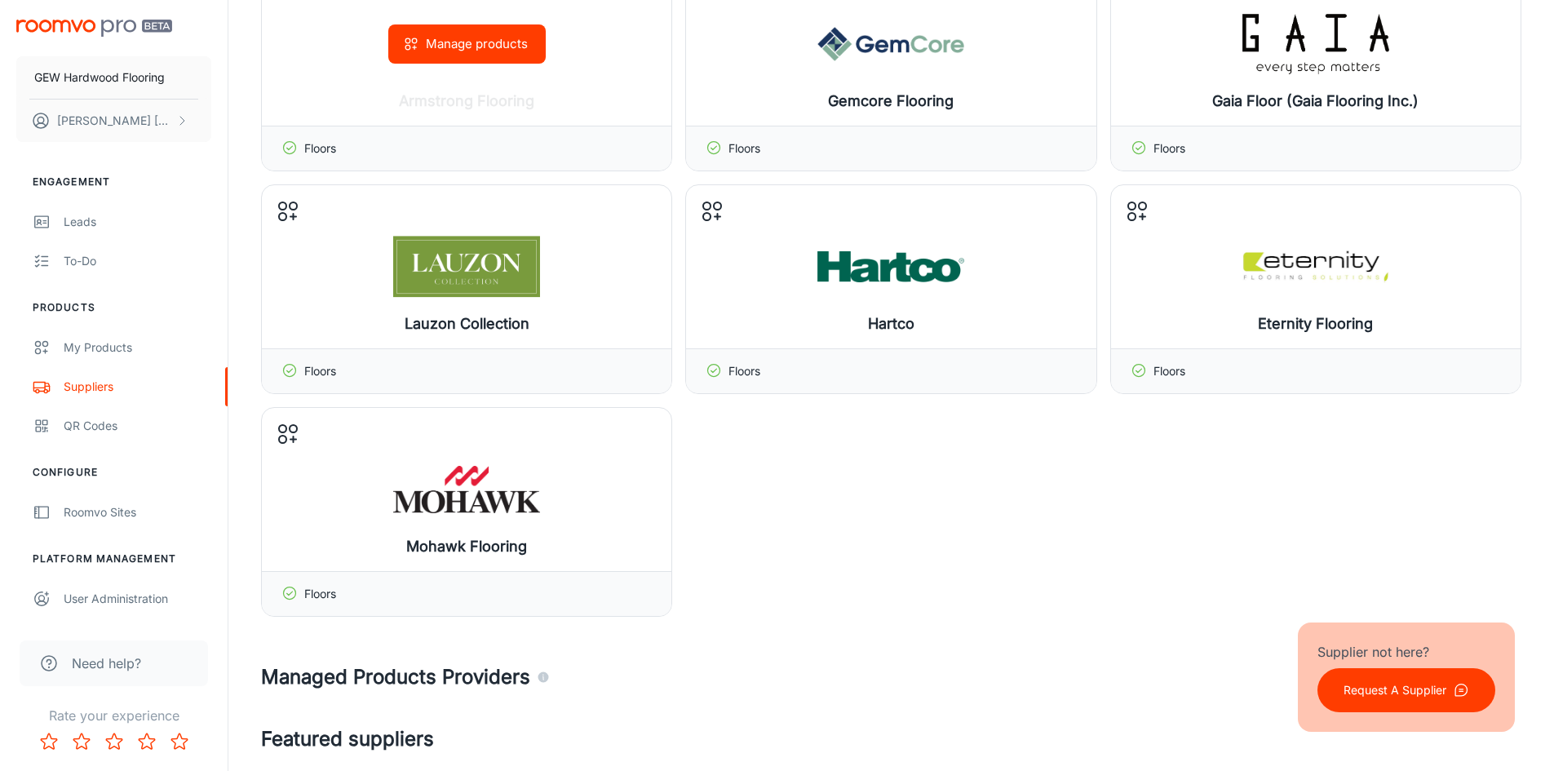
scroll to position [571, 0]
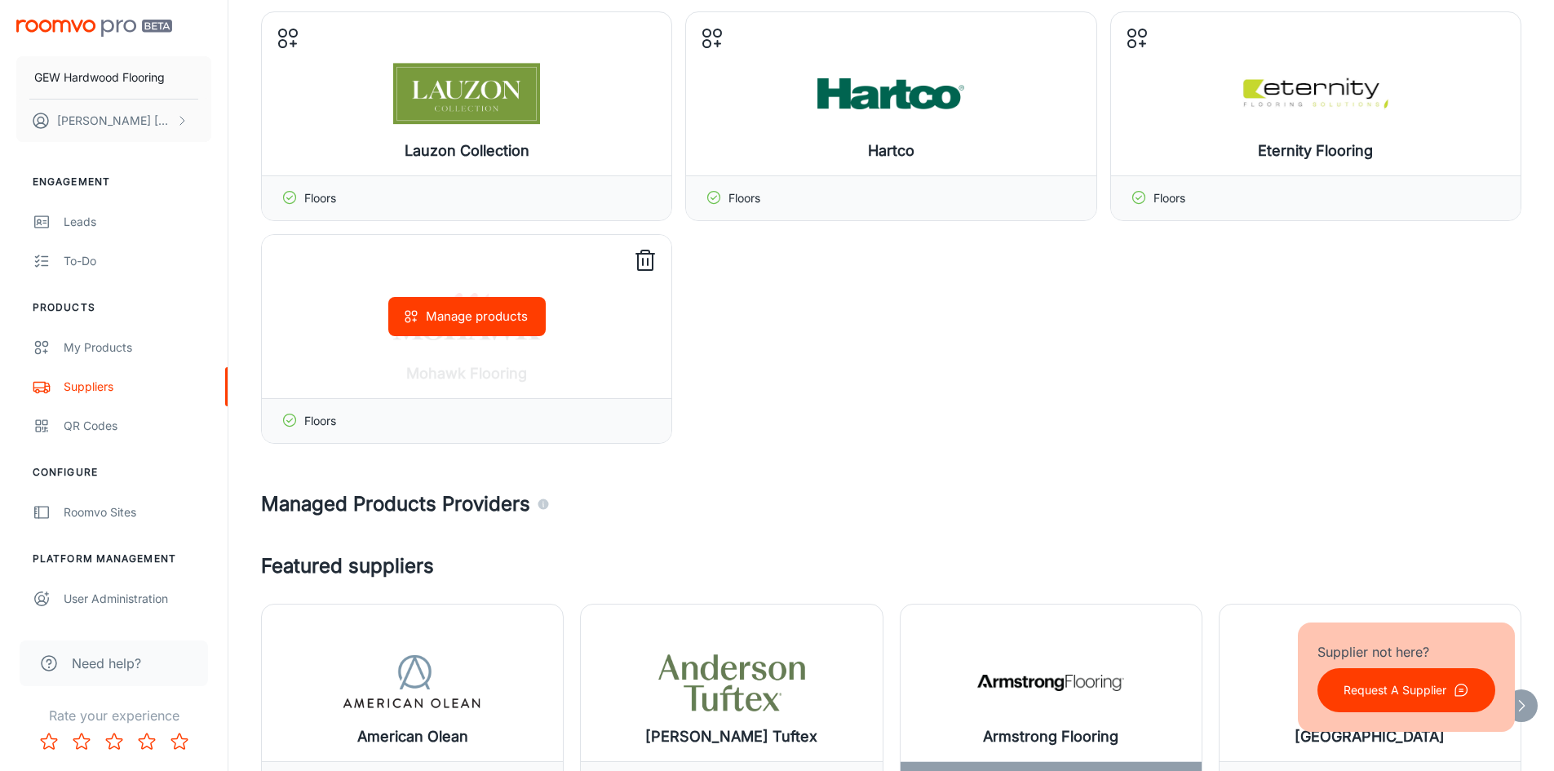
click at [653, 261] on icon at bounding box center [645, 262] width 15 height 16
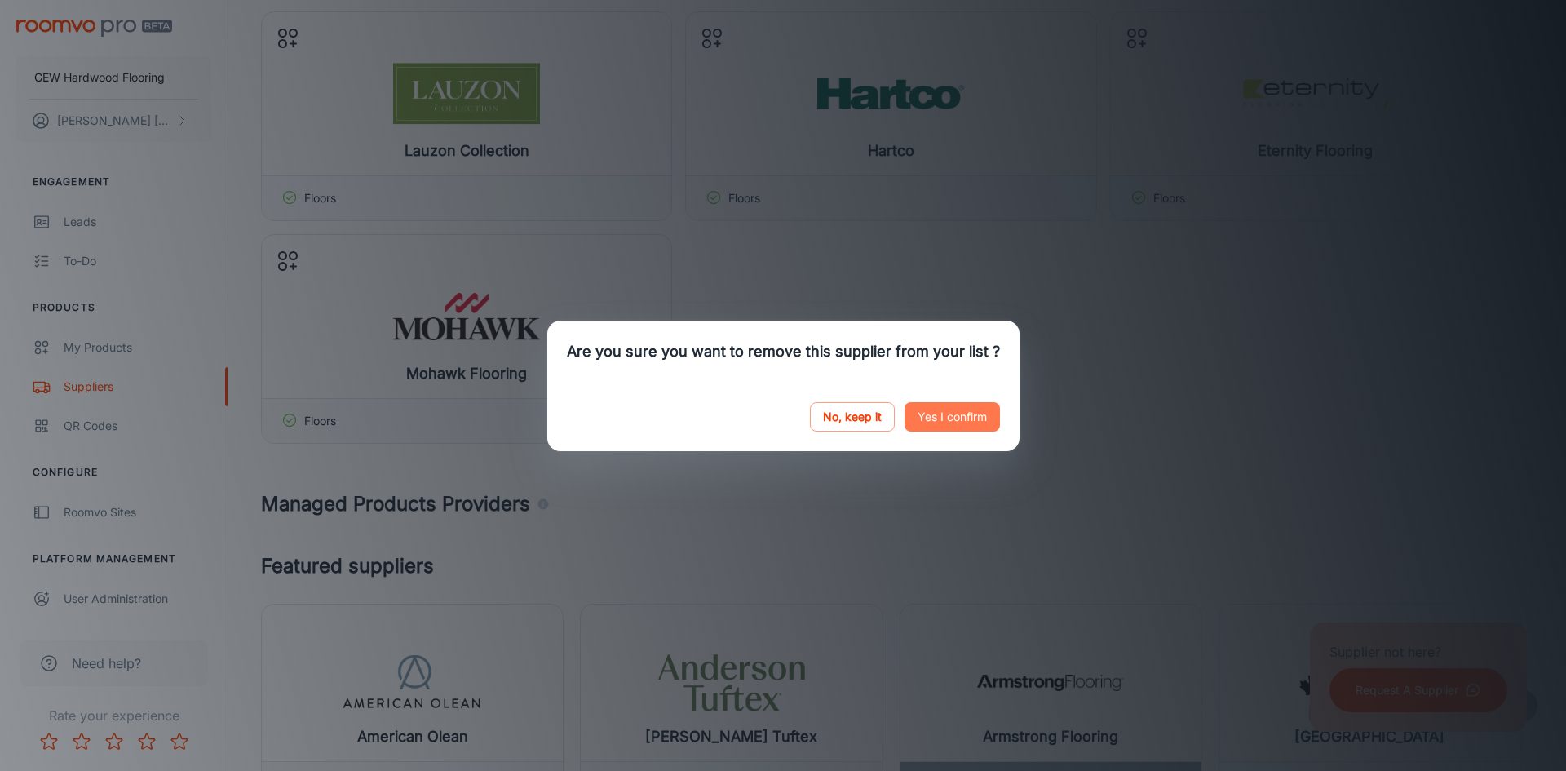
click at [954, 427] on button "Yes I confirm" at bounding box center [952, 416] width 95 height 29
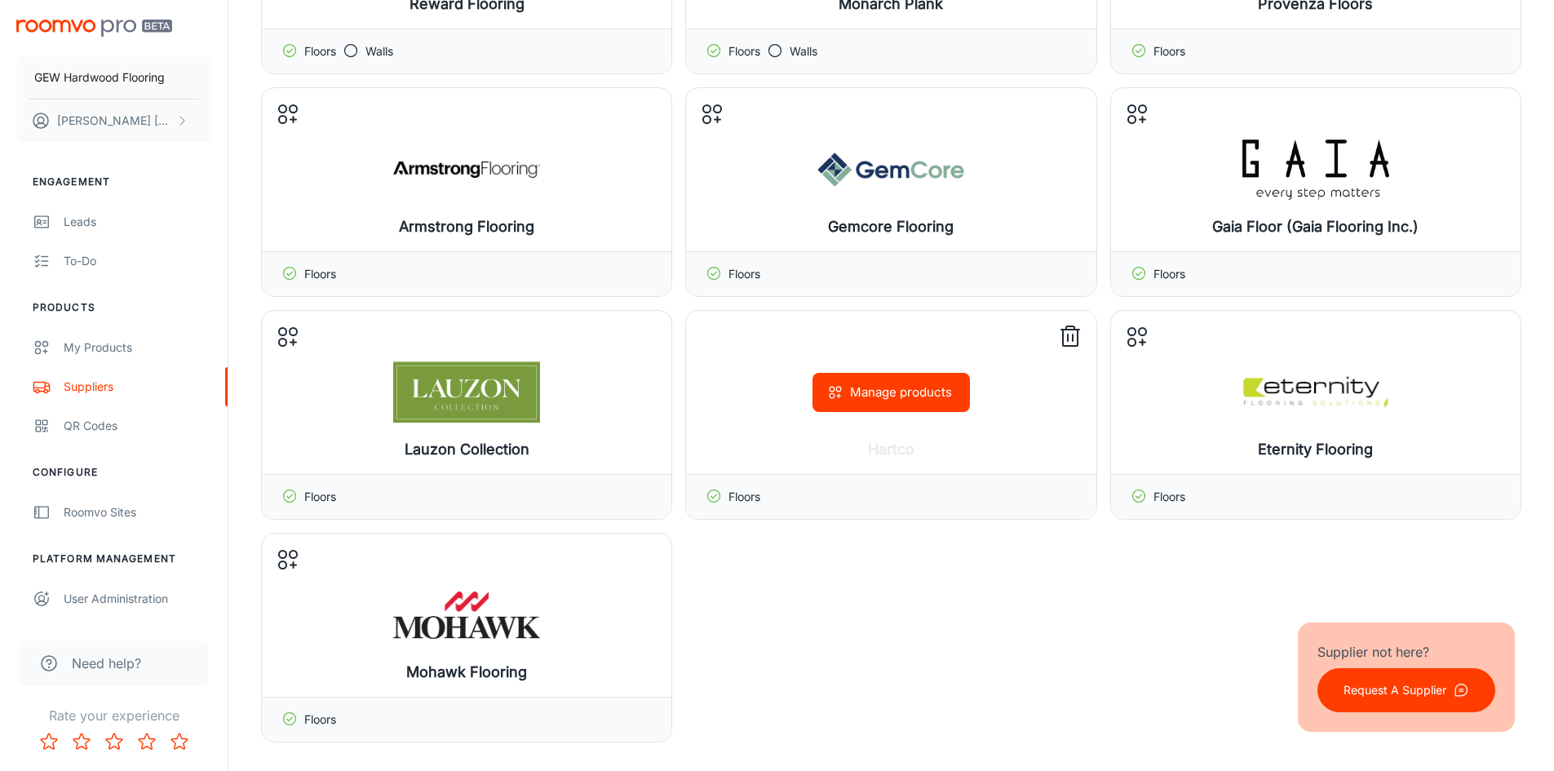
scroll to position [408, 0]
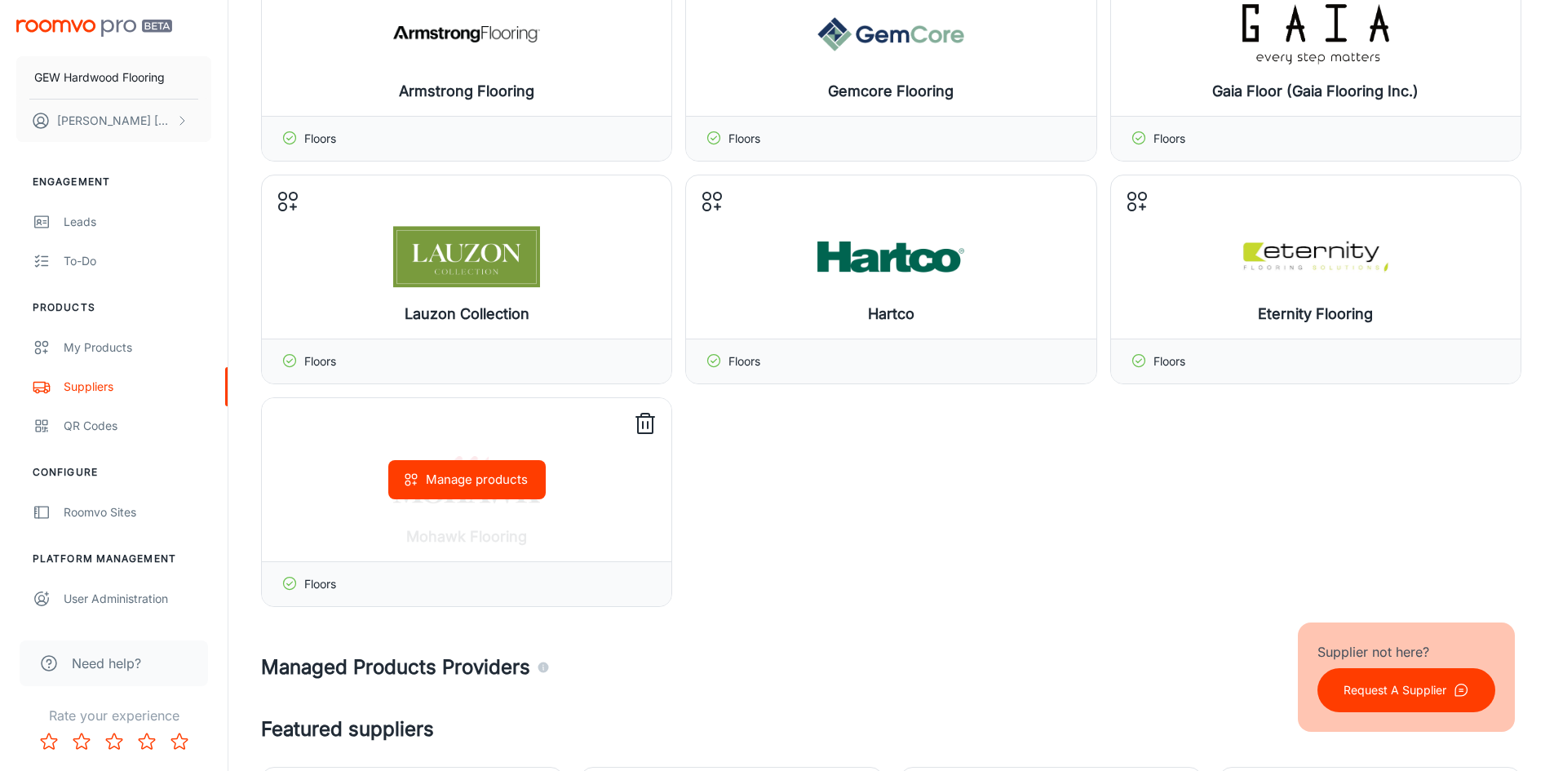
click at [651, 422] on icon at bounding box center [645, 424] width 26 height 26
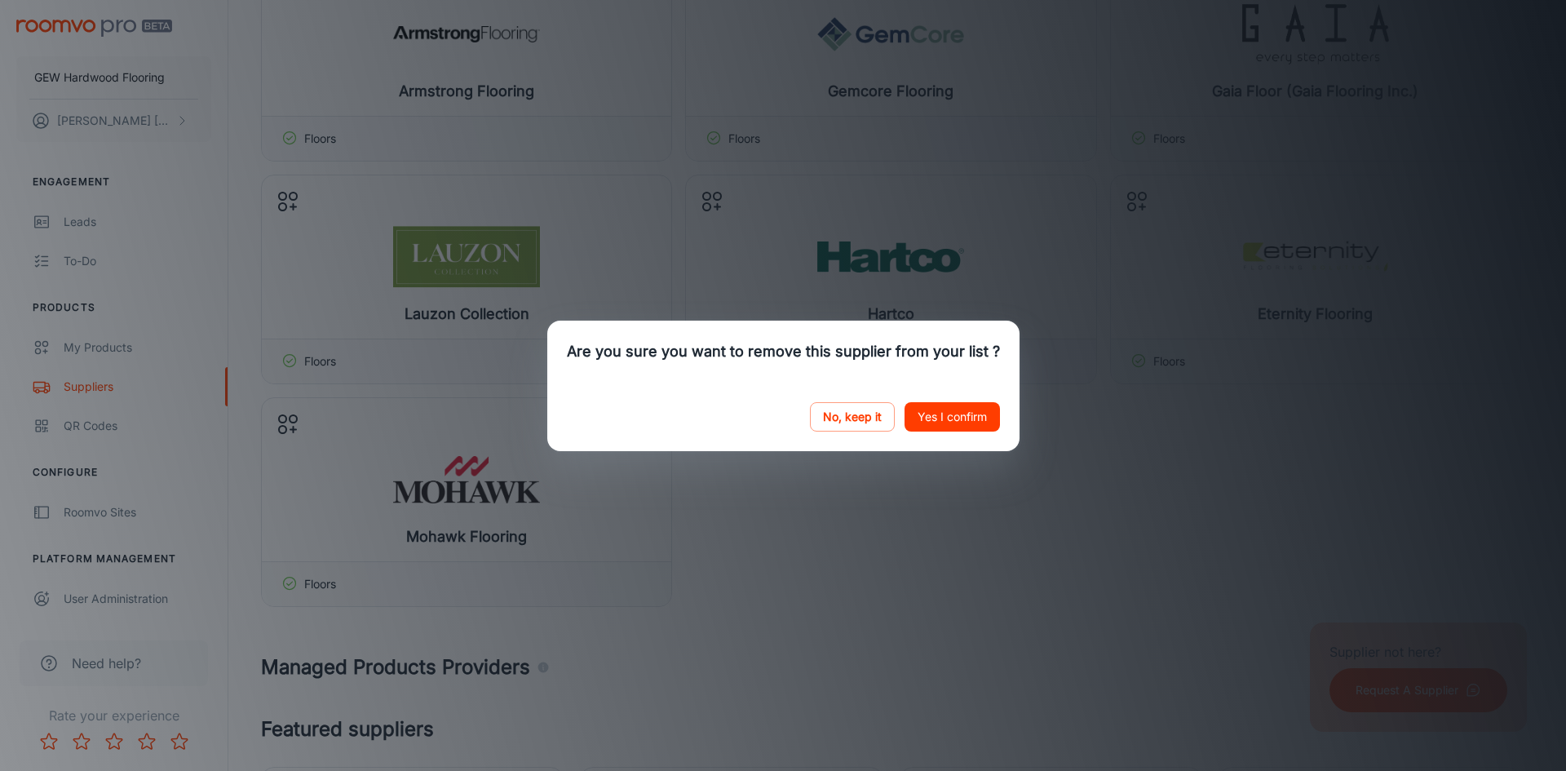
click at [983, 414] on button "Yes I confirm" at bounding box center [952, 416] width 95 height 29
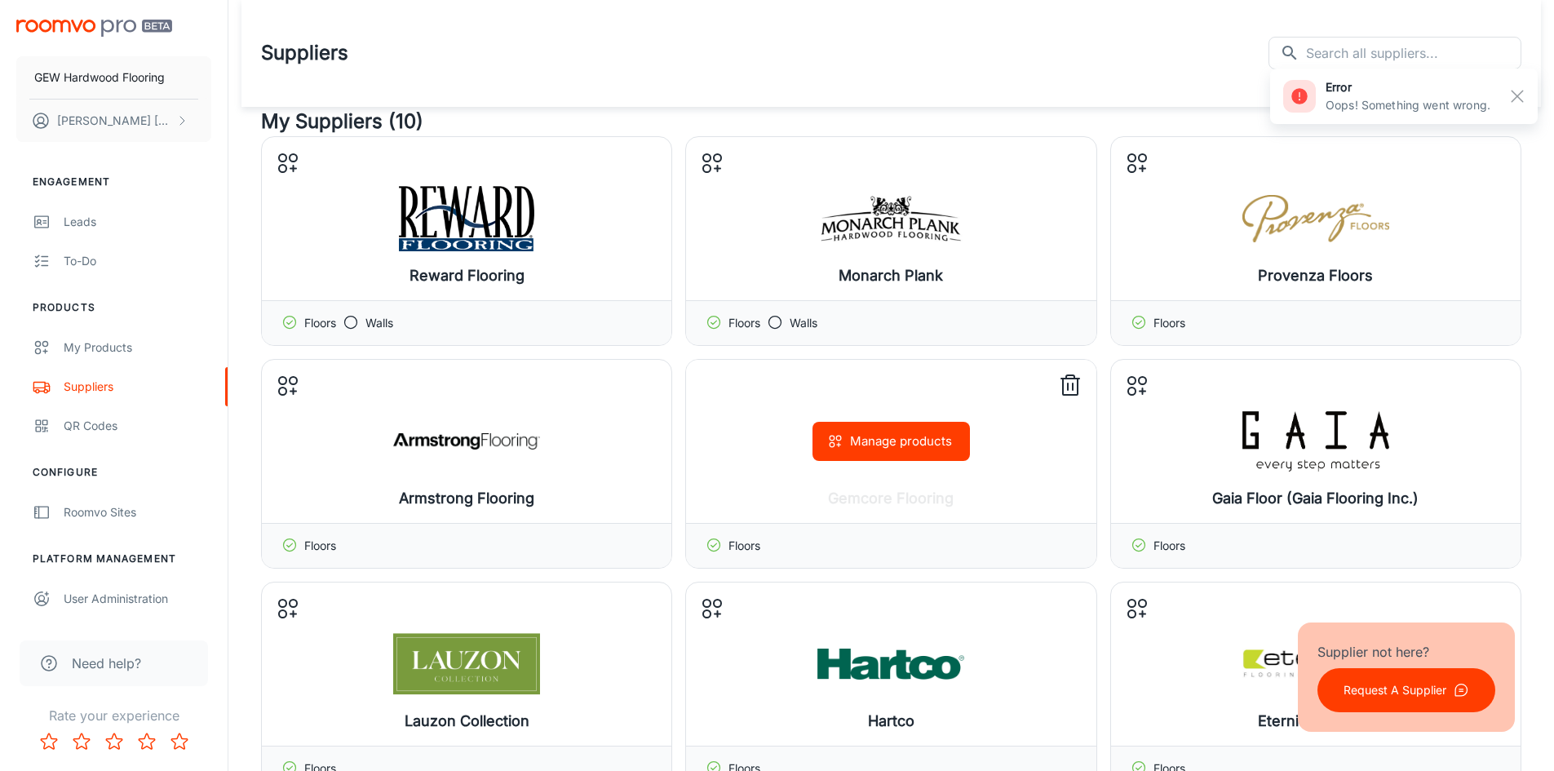
scroll to position [0, 0]
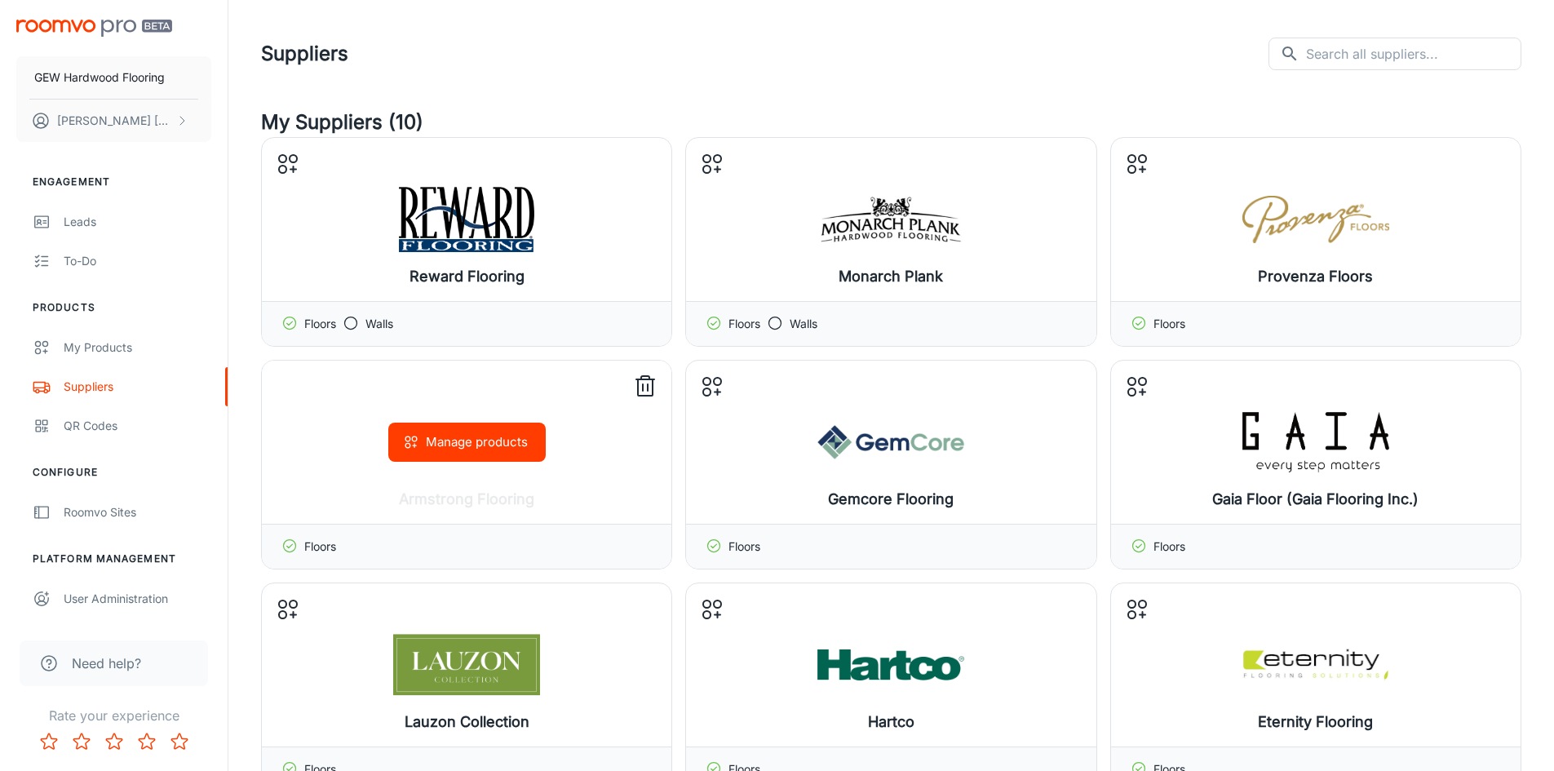
click at [643, 388] on line at bounding box center [643, 387] width 0 height 7
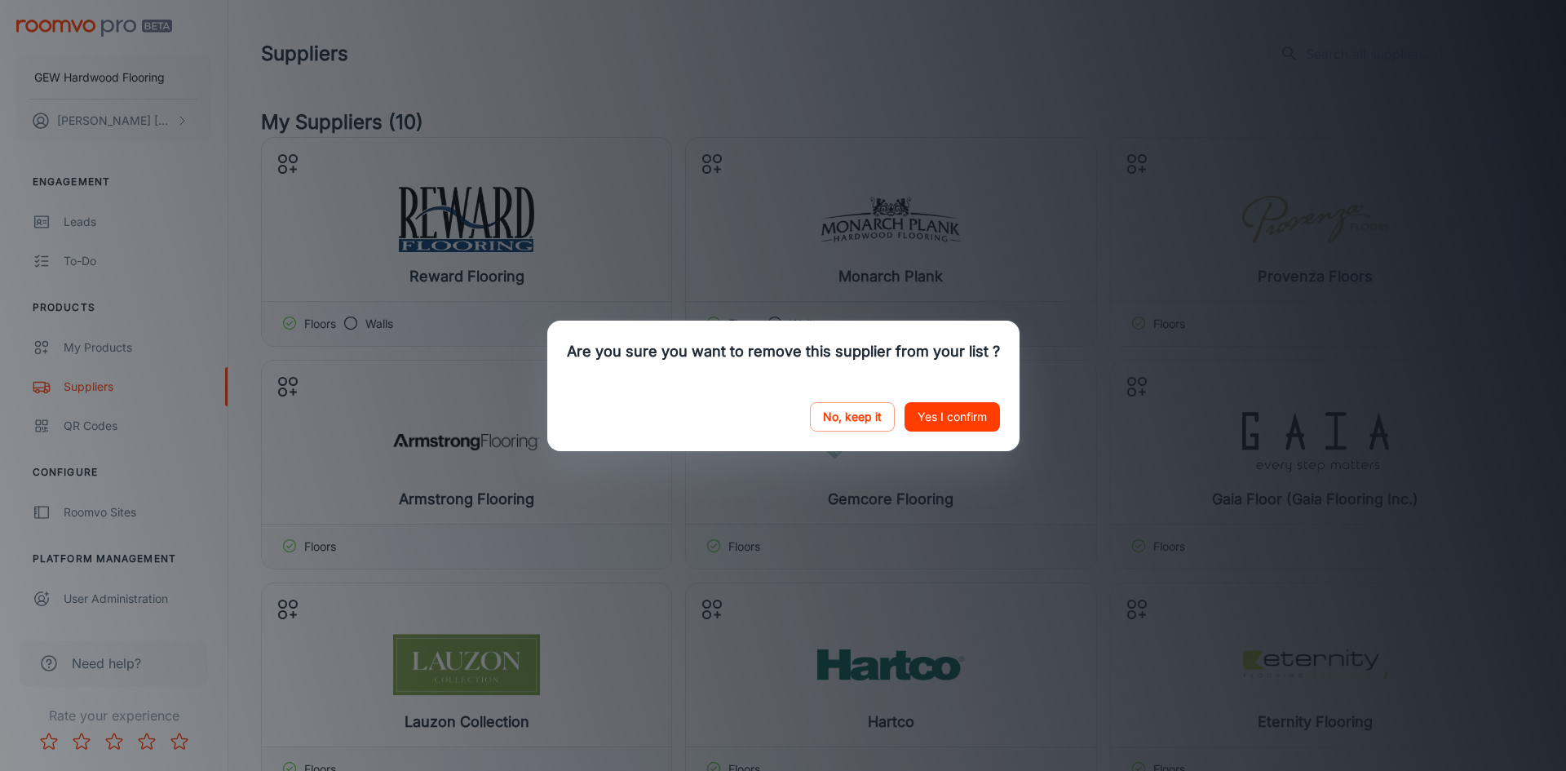
click at [924, 419] on button "Yes I confirm" at bounding box center [952, 416] width 95 height 29
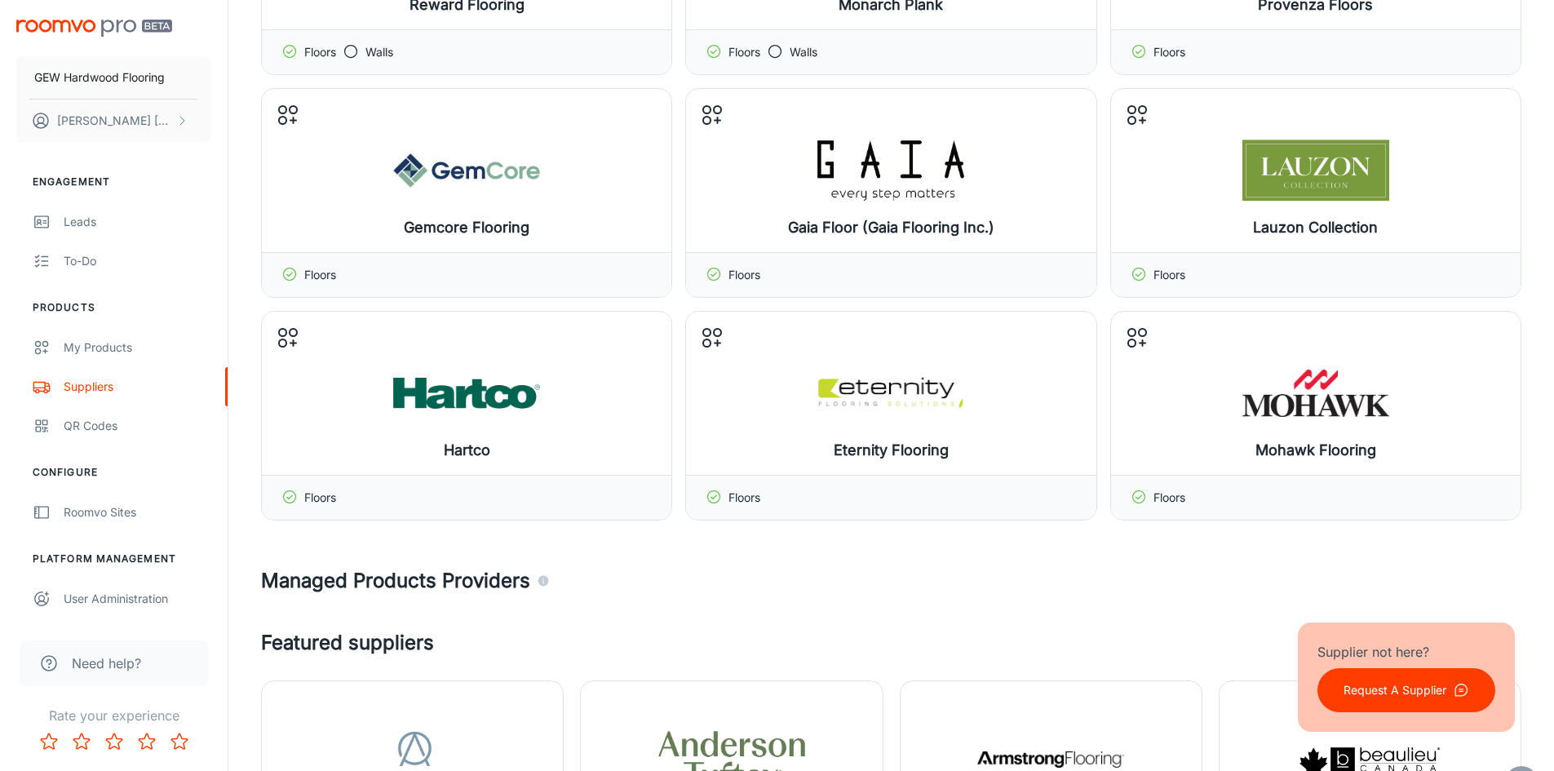
scroll to position [245, 0]
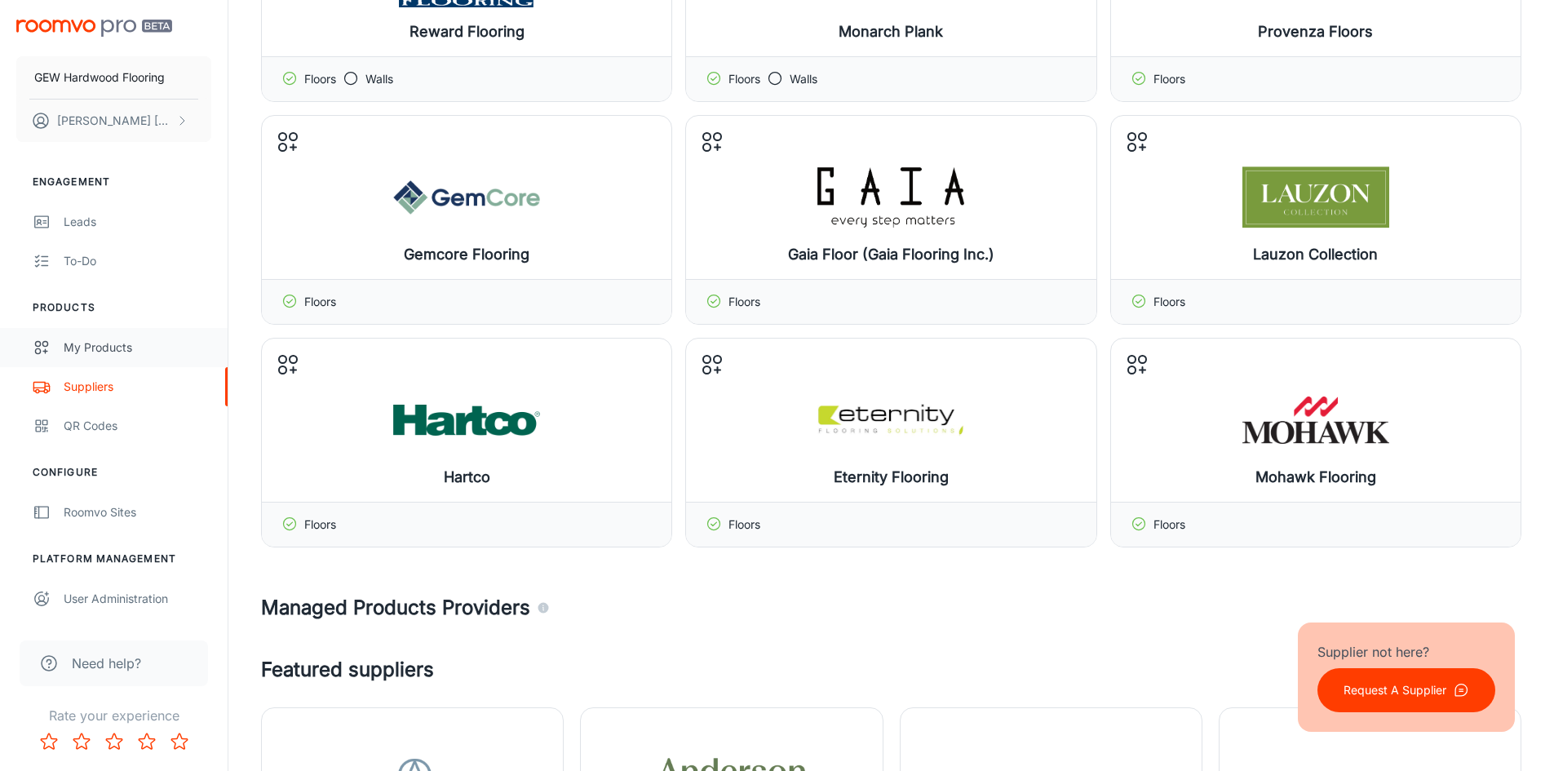
click at [140, 353] on div "My Products" at bounding box center [138, 348] width 148 height 18
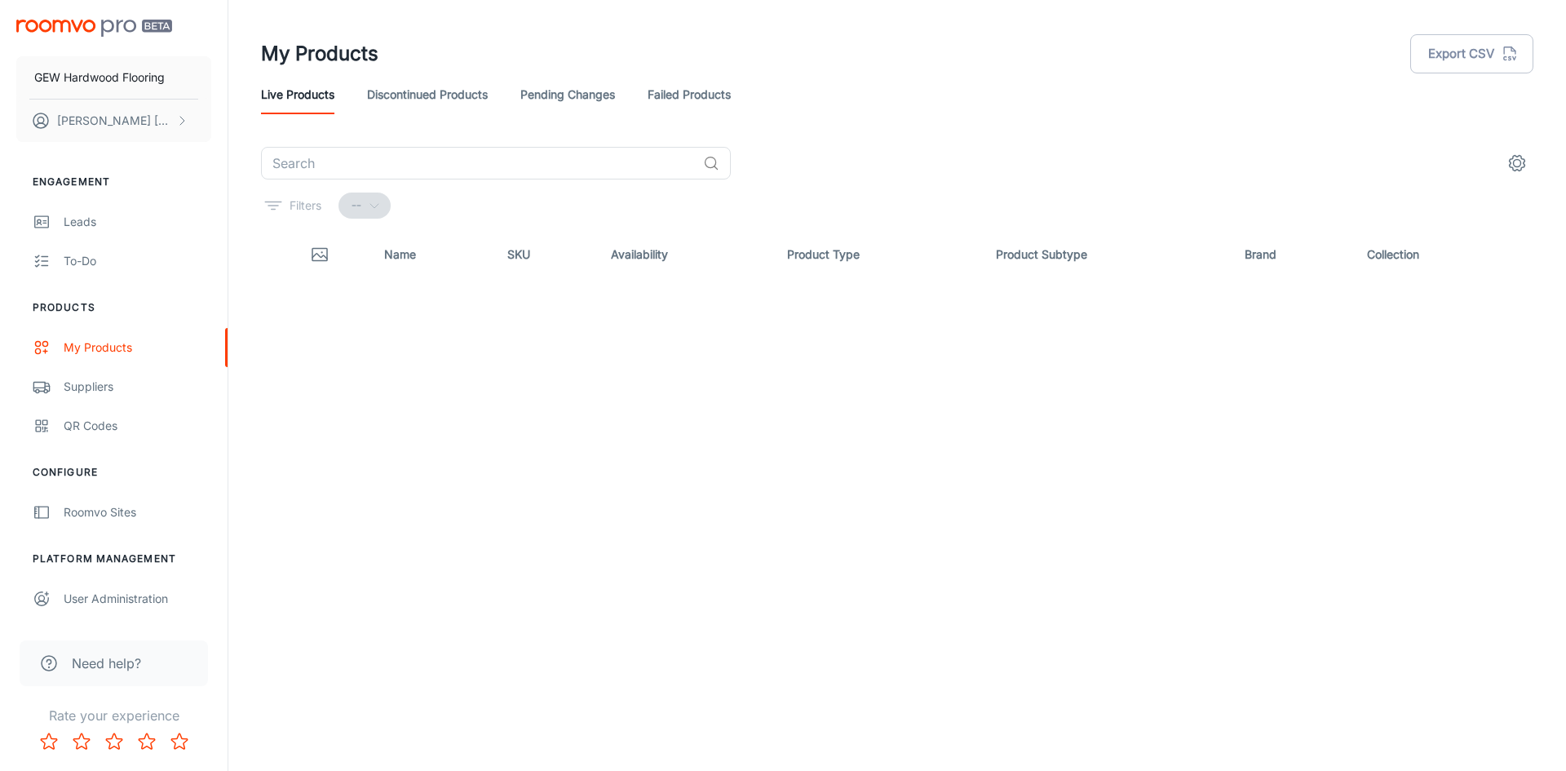
click at [128, 379] on div "Suppliers" at bounding box center [138, 387] width 148 height 18
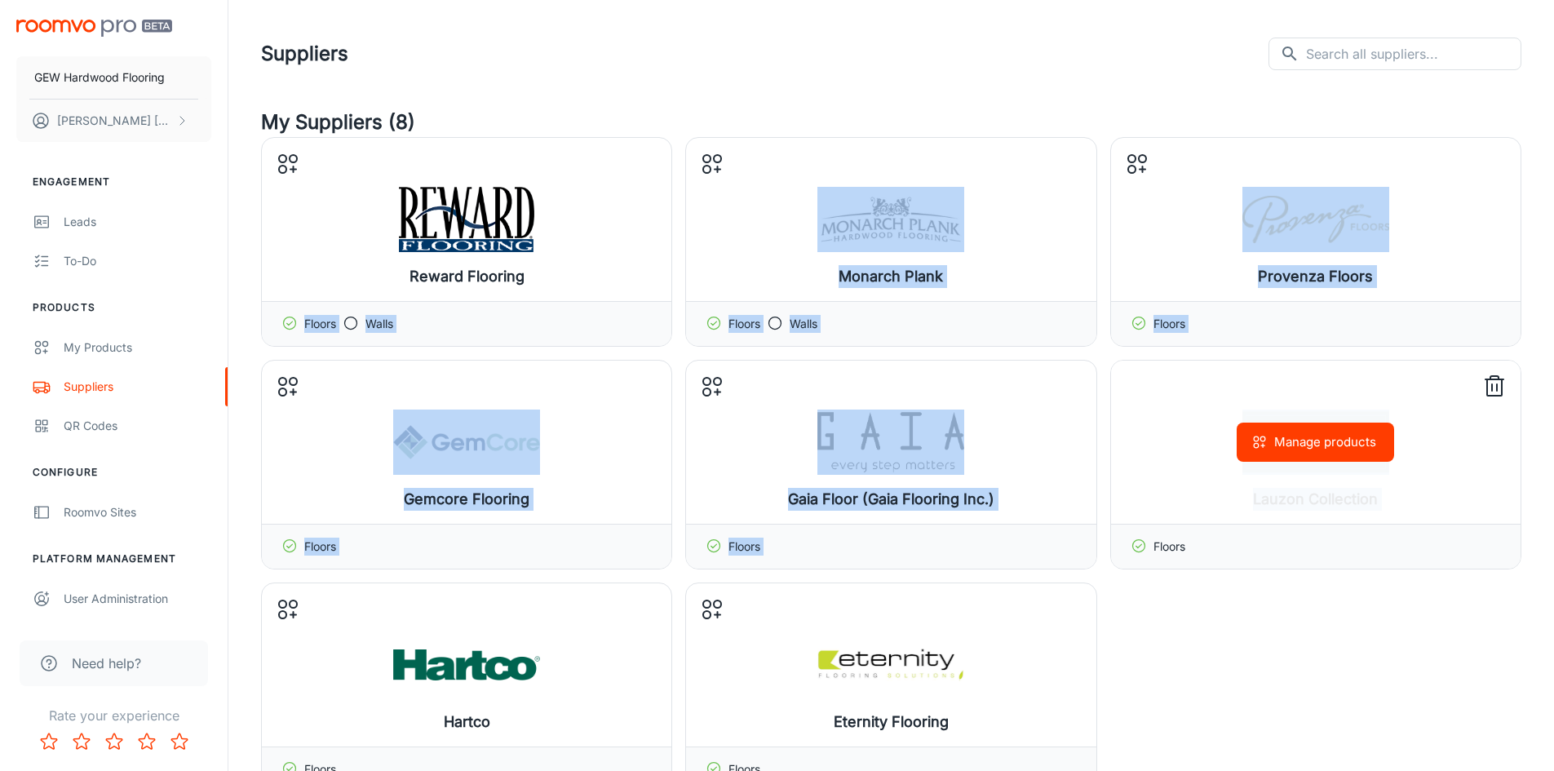
drag, startPoint x: 583, startPoint y: 215, endPoint x: 1185, endPoint y: 476, distance: 656.6
click at [1185, 476] on div "Reward Flooring Manage products Floors Walls Monarch Plank Manage products Floo…" at bounding box center [891, 464] width 1261 height 655
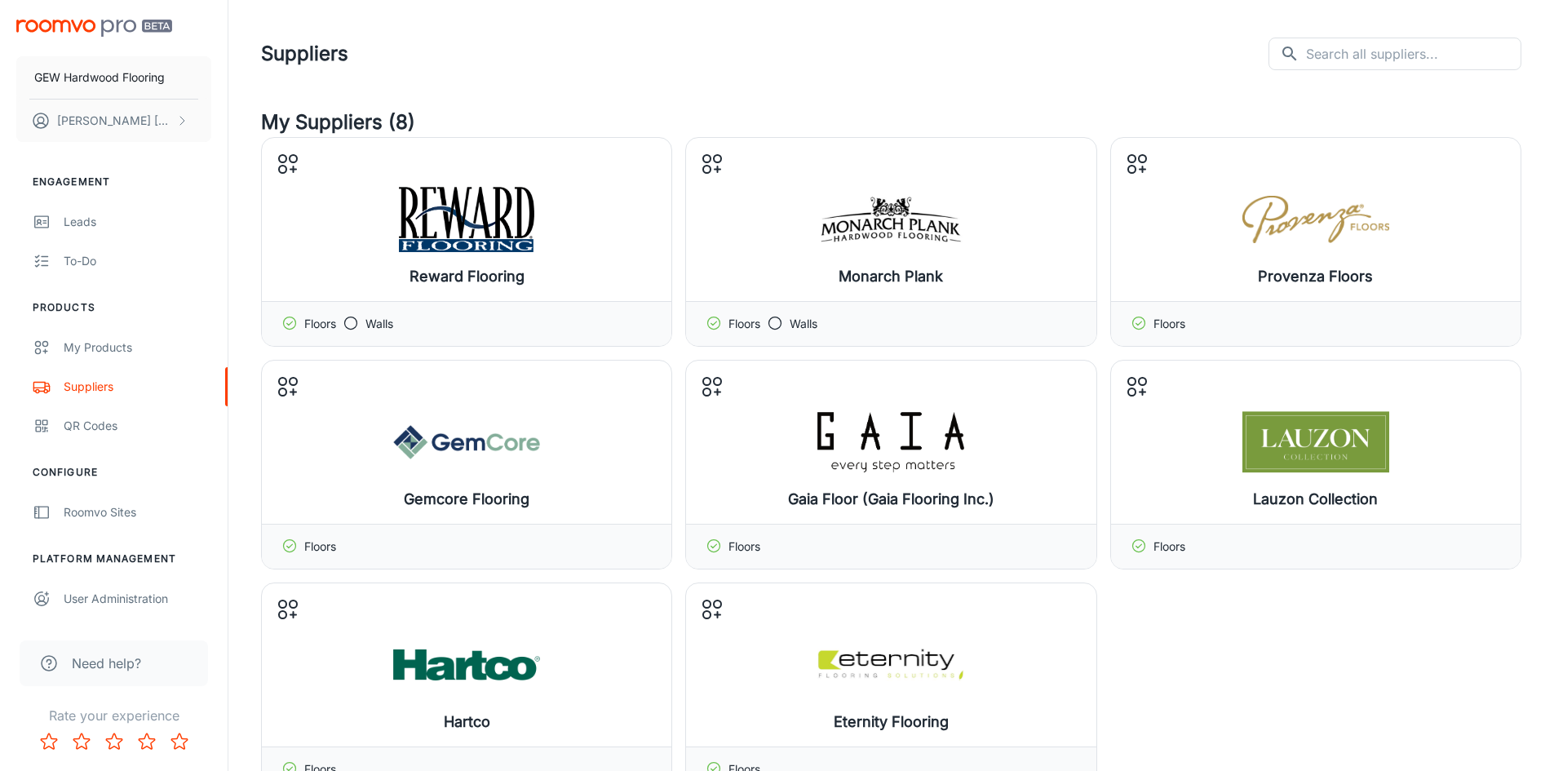
click at [1290, 711] on div "Reward Flooring Manage products Floors Walls Monarch Plank Manage products Floo…" at bounding box center [891, 464] width 1261 height 655
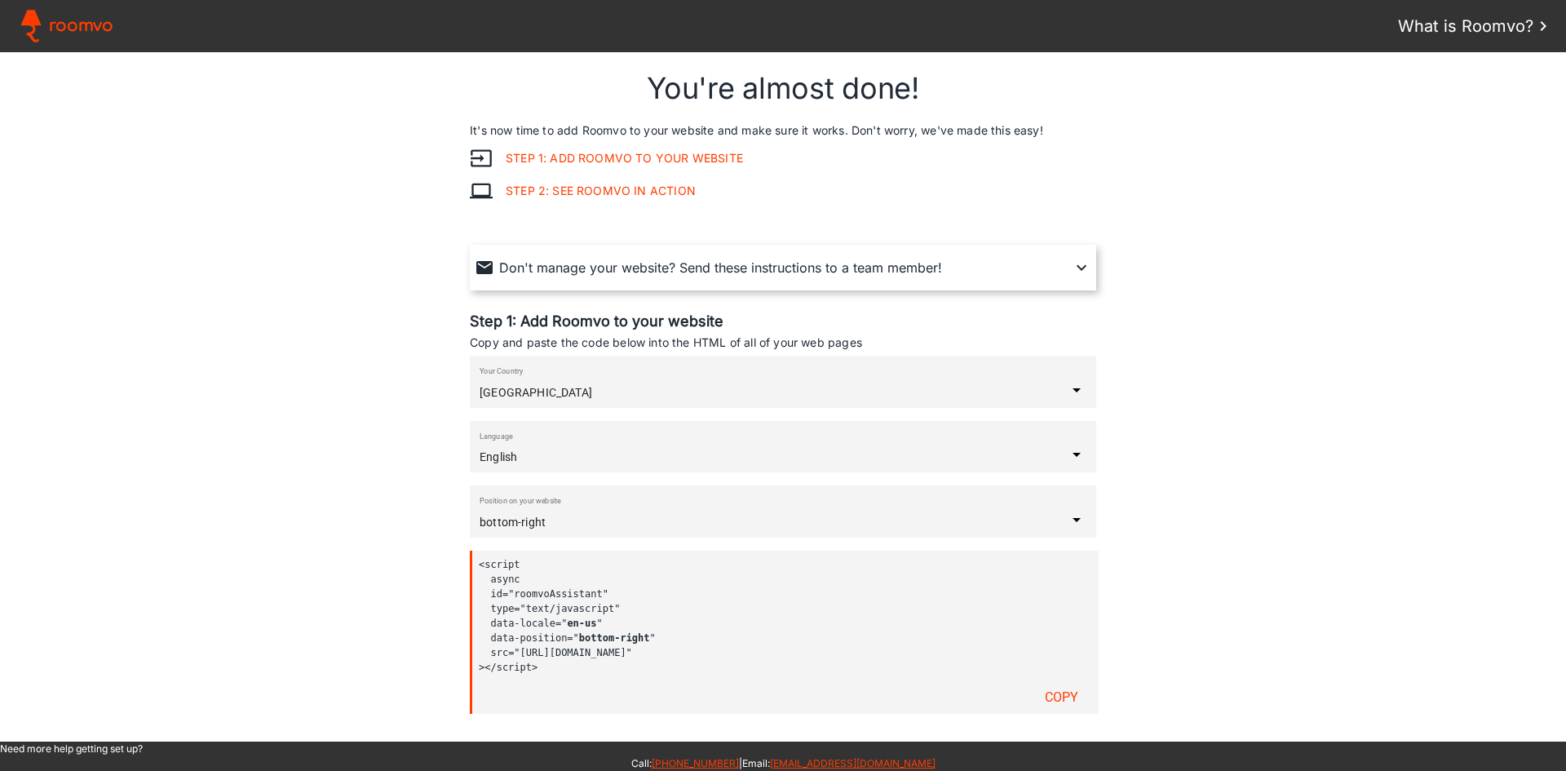
click at [645, 516] on input "bottom-right" at bounding box center [773, 522] width 587 height 13
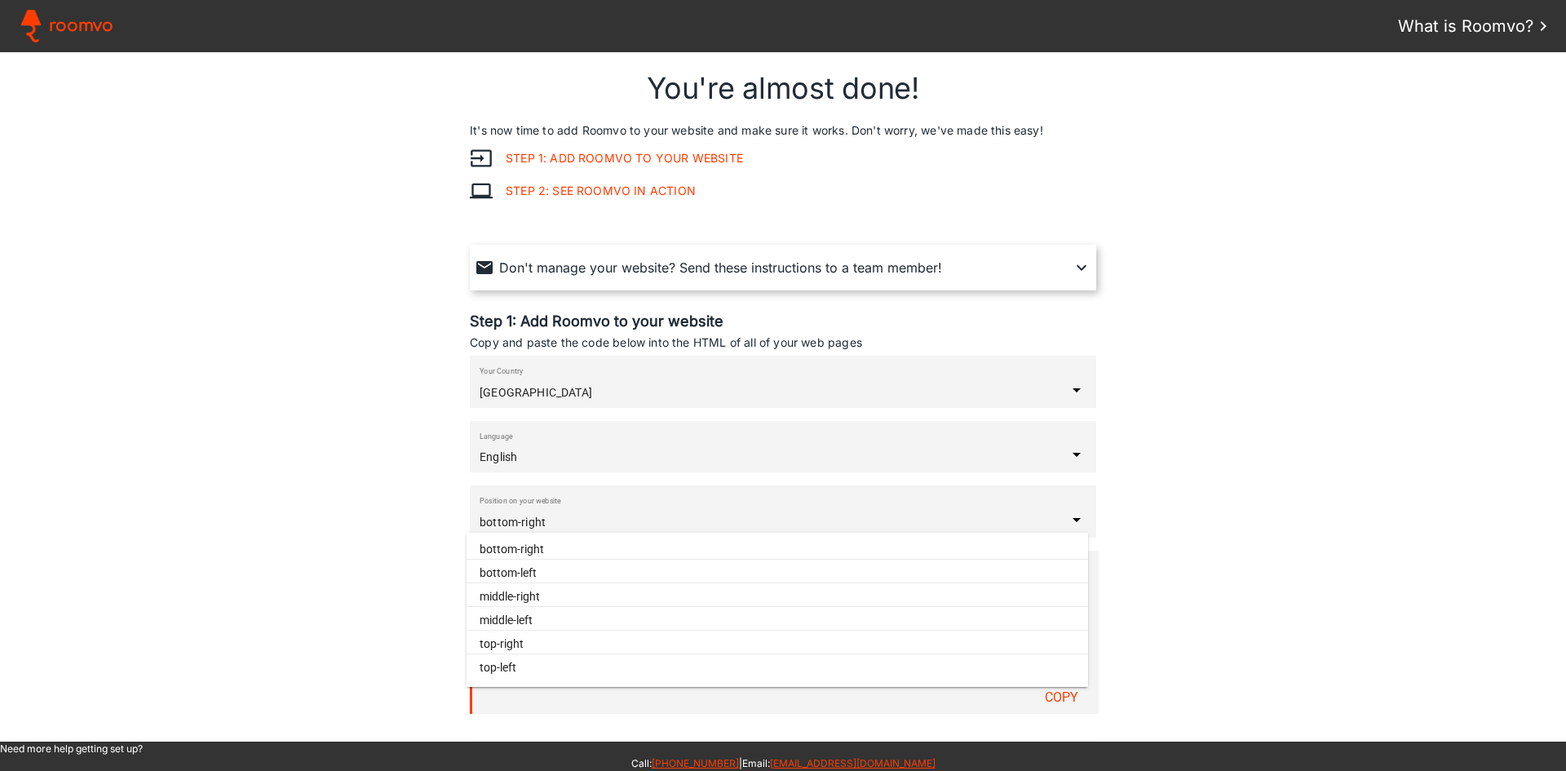
click at [564, 591] on paper-item "middle-right" at bounding box center [778, 597] width 622 height 20
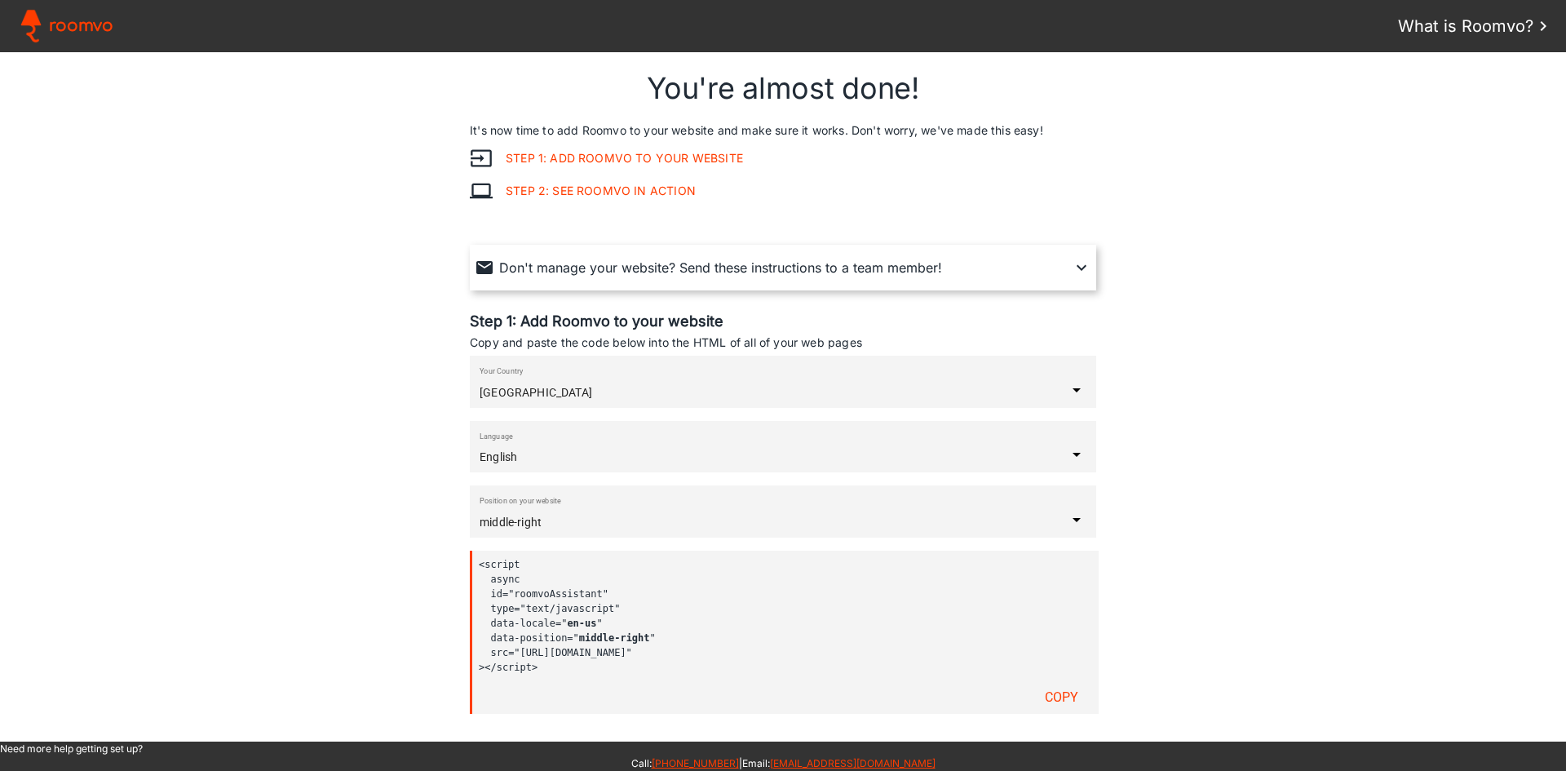
click at [384, 560] on assistant-instructions at bounding box center [783, 396] width 1566 height 689
click at [634, 591] on code "<script [GEOGRAPHIC_DATA] id="roomvoAssistant" type="text/javascript" data-loca…" at bounding box center [779, 615] width 600 height 117
click at [0, 0] on slot "Copy" at bounding box center [0, 0] width 0 height 0
click at [630, 525] on input "middle-right" at bounding box center [773, 522] width 587 height 13
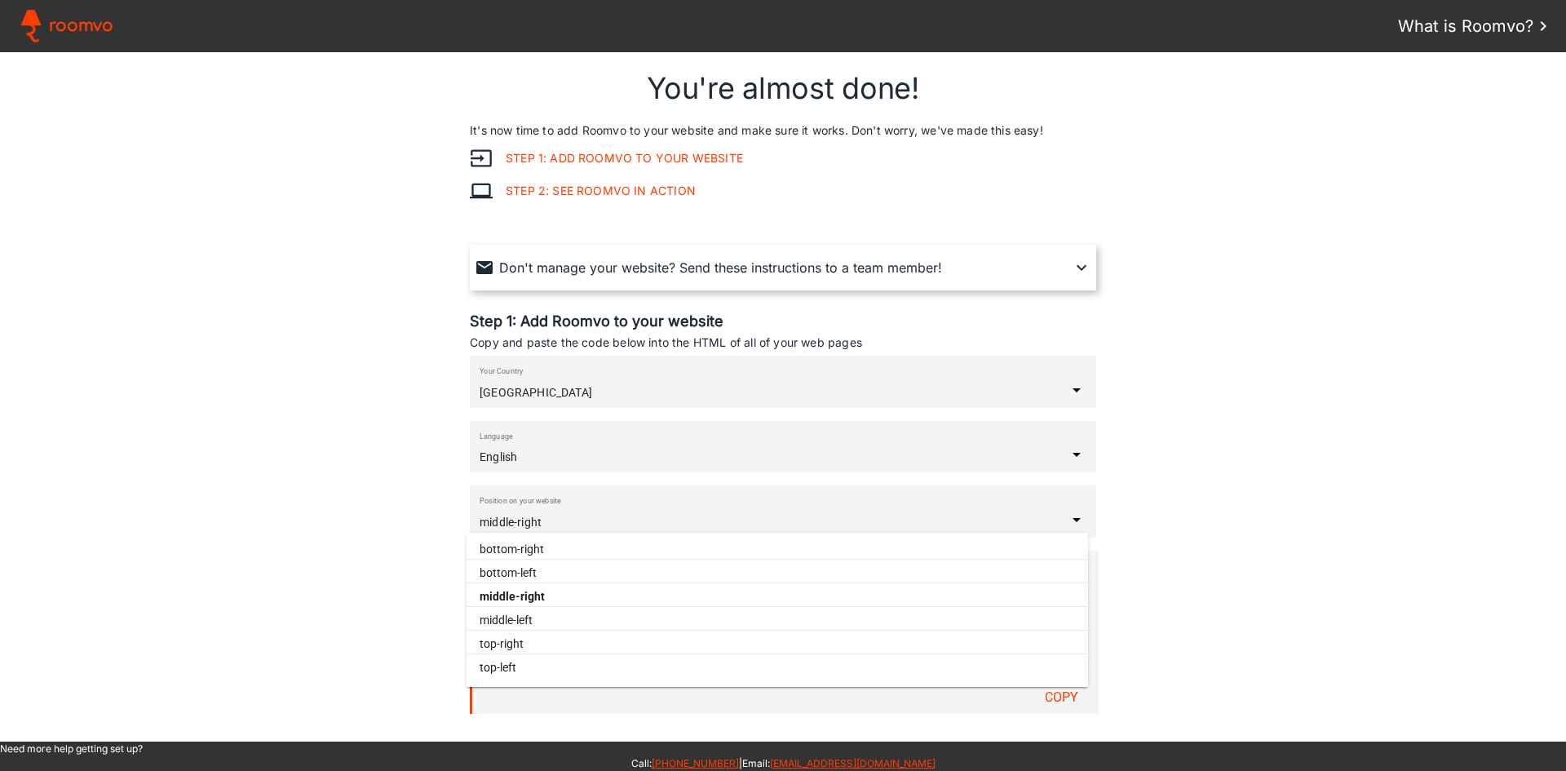
click at [575, 660] on paper-item "top-left" at bounding box center [778, 668] width 622 height 20
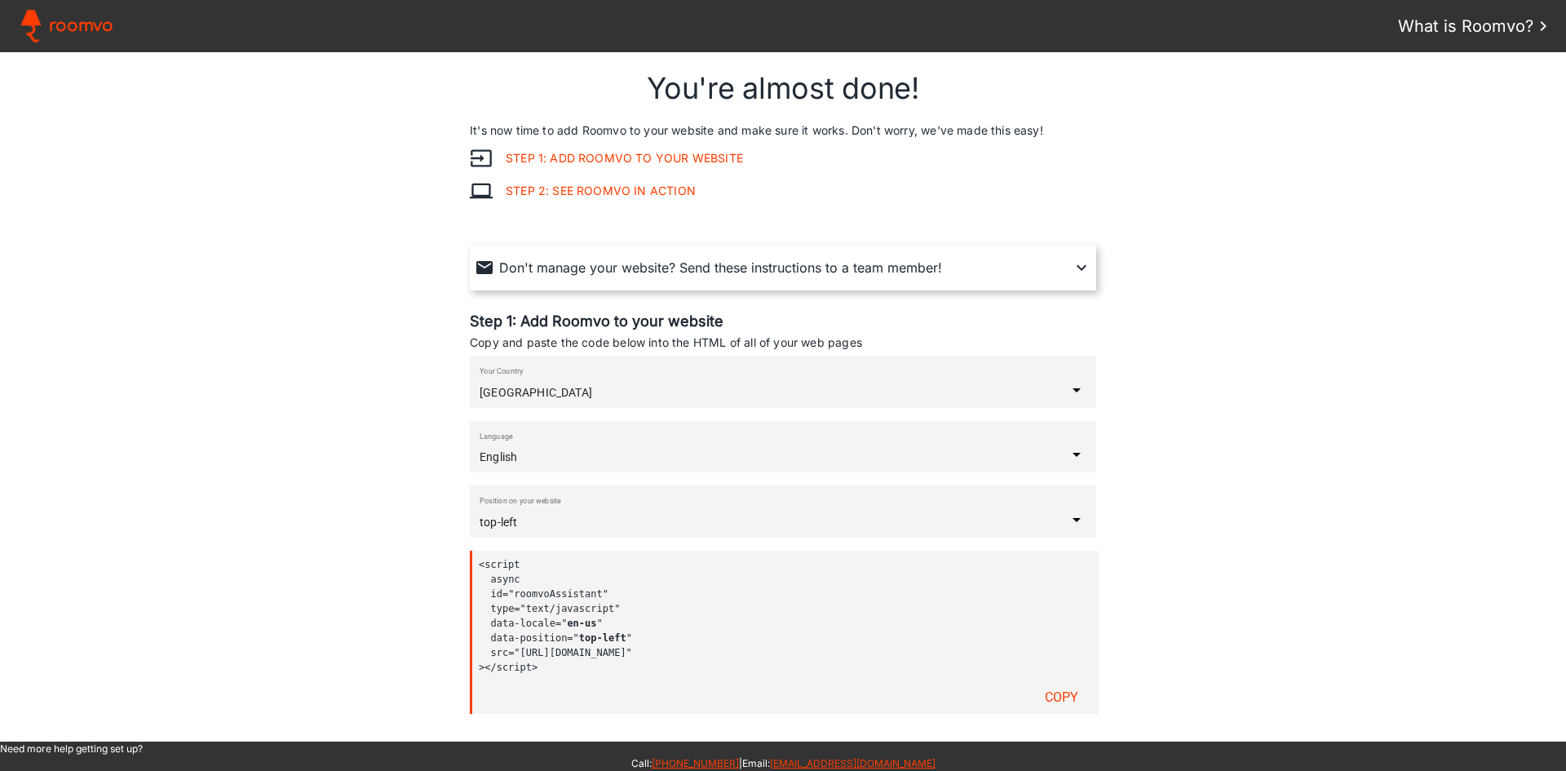
click at [550, 614] on code "<script [GEOGRAPHIC_DATA] id="roomvoAssistant" type="text/javascript" data-loca…" at bounding box center [779, 615] width 600 height 117
click at [0, 0] on slot "Copy" at bounding box center [0, 0] width 0 height 0
click at [575, 529] on div at bounding box center [783, 530] width 607 height 2
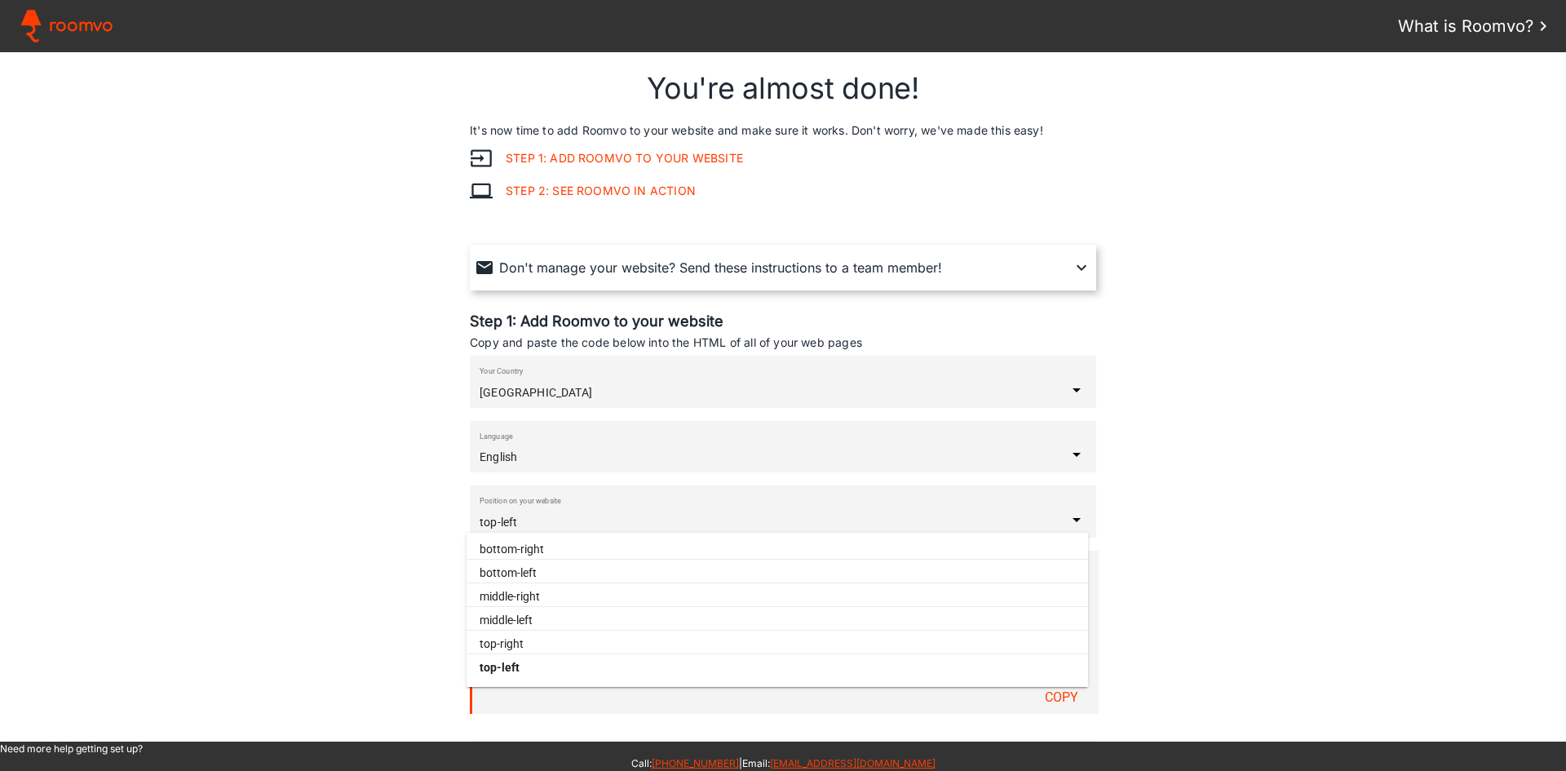
click at [546, 623] on paper-item "middle-left" at bounding box center [778, 620] width 622 height 20
type input "middle-left"
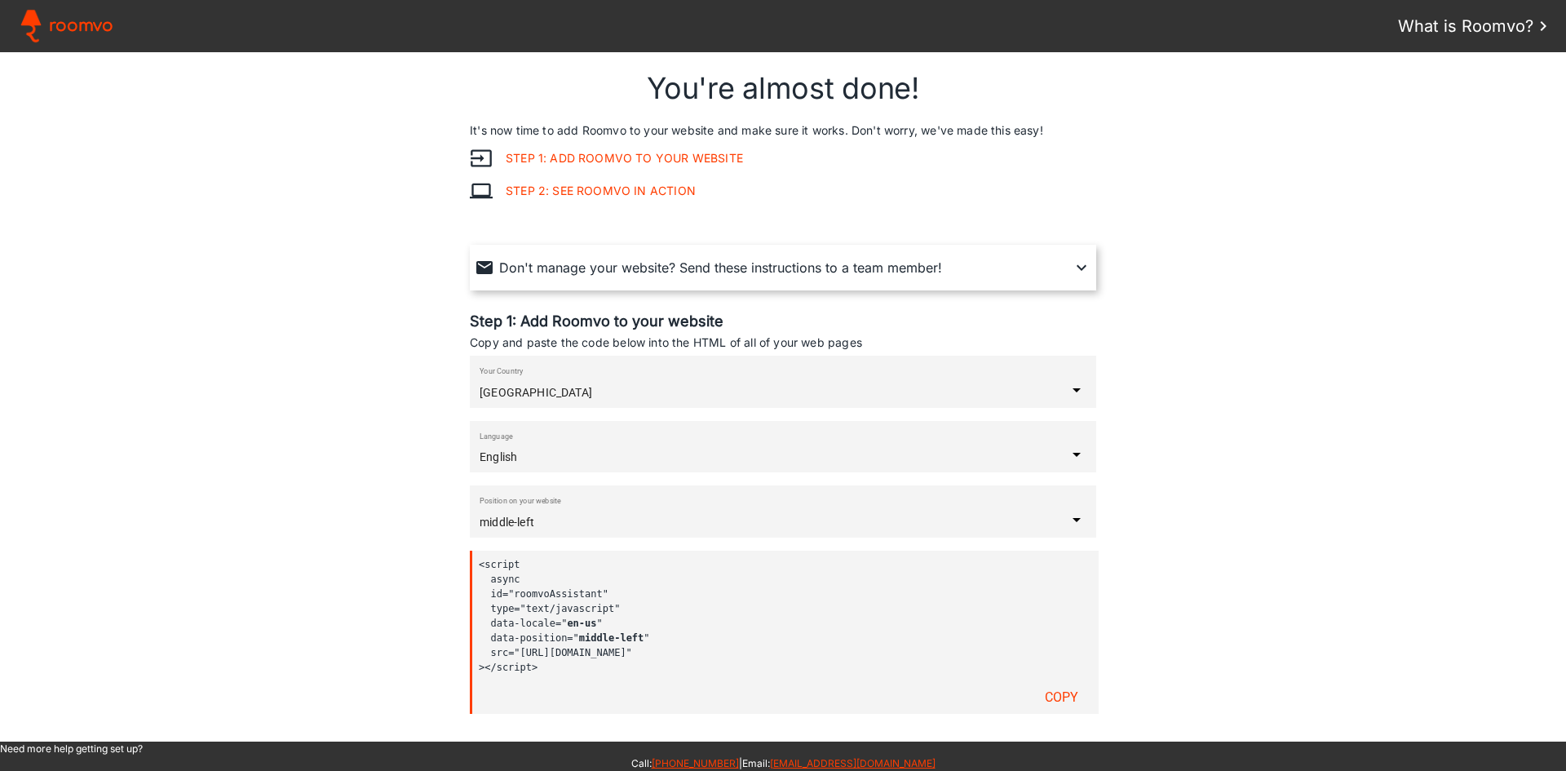
click at [1048, 707] on paper-button "Copy" at bounding box center [1061, 697] width 67 height 33
click at [667, 597] on code "<script [GEOGRAPHIC_DATA] id="roomvoAssistant" type="text/javascript" data-loca…" at bounding box center [779, 615] width 600 height 117
click at [596, 602] on code "<script [GEOGRAPHIC_DATA] id="roomvoAssistant" type="text/javascript" data-loca…" at bounding box center [779, 615] width 600 height 117
click at [0, 0] on slot "Copy" at bounding box center [0, 0] width 0 height 0
